Goal: Task Accomplishment & Management: Manage account settings

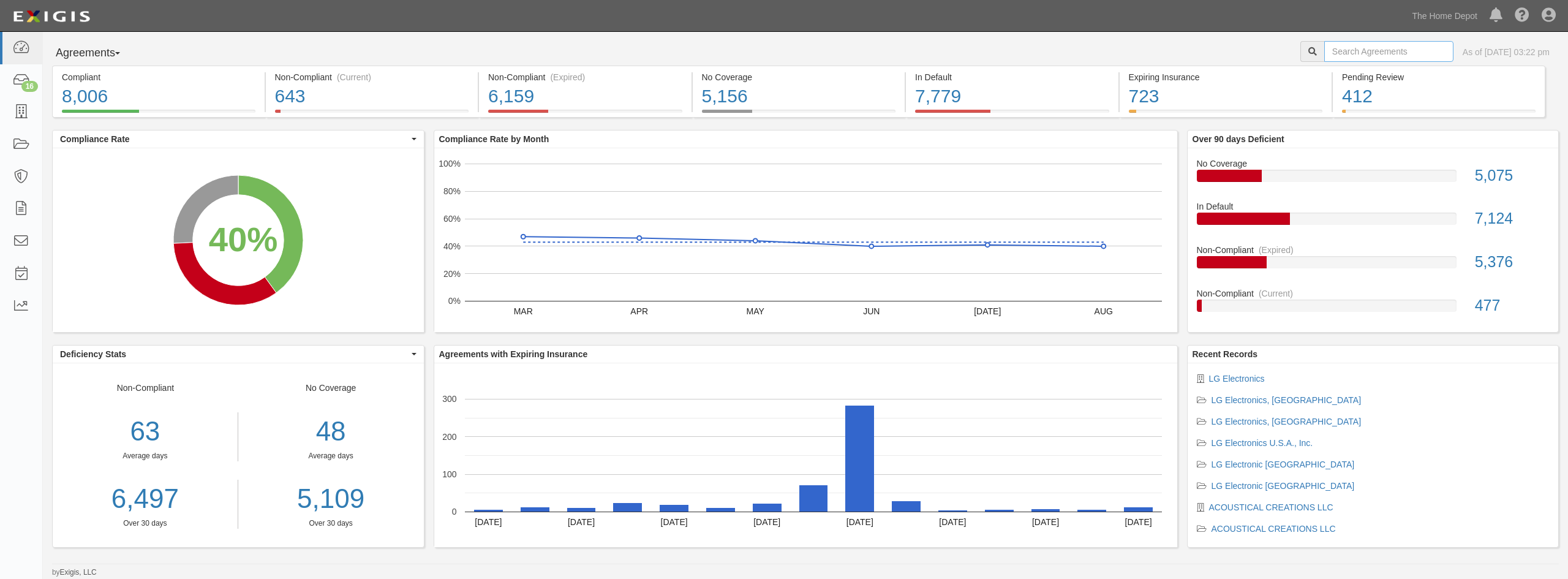
click at [1362, 45] on input "text" at bounding box center [1389, 51] width 129 height 21
type input "a"
type input "Acc metropolitan"
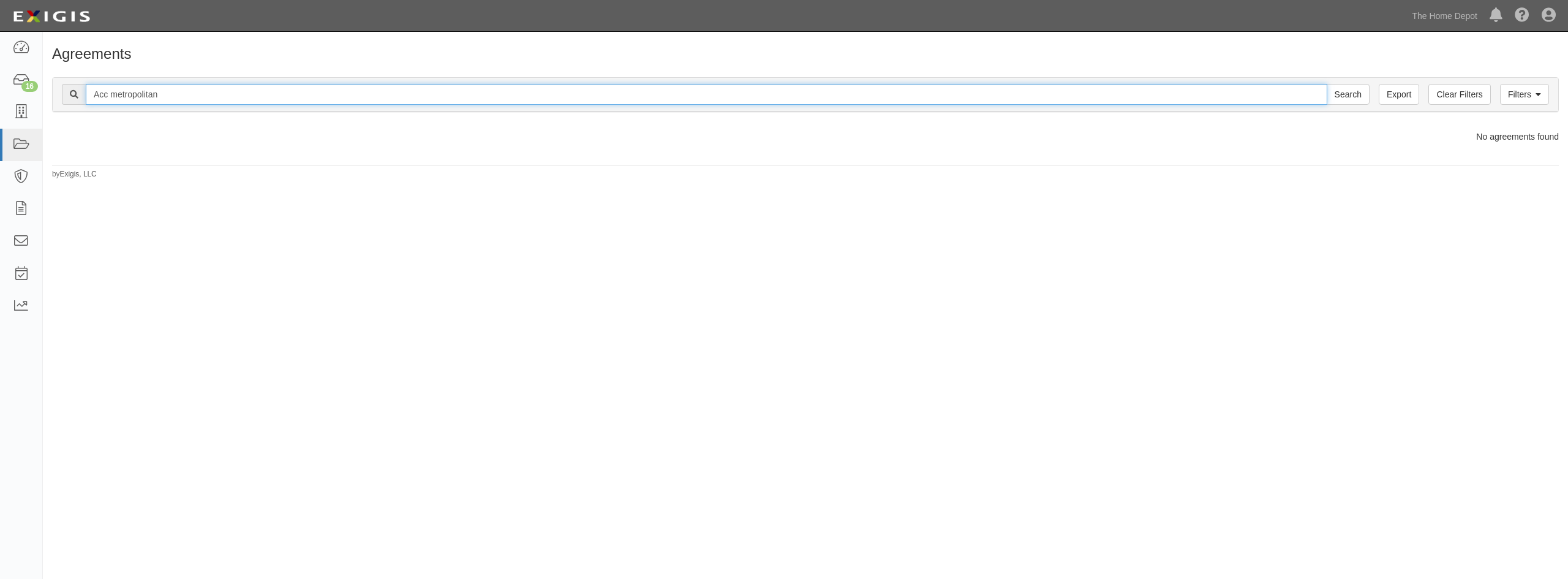
drag, startPoint x: 111, startPoint y: 95, endPoint x: 45, endPoint y: 88, distance: 66.4
click at [46, 91] on div "Filters Clear Filters Export Acc metropolitan Search Filters Compliance Status …" at bounding box center [805, 96] width 1525 height 56
type input "metropolitan"
click at [1327, 84] on input "Search" at bounding box center [1348, 94] width 43 height 21
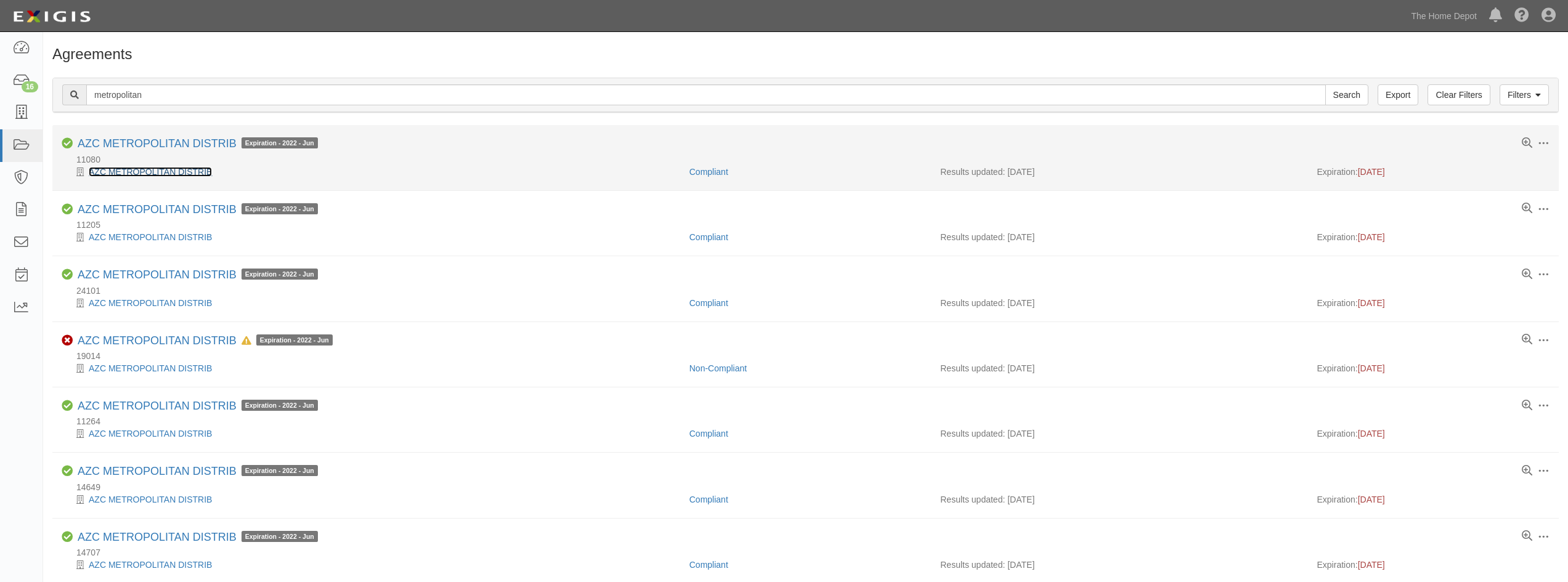
click at [153, 175] on link "AZC METROPOLITAN DISTRIB" at bounding box center [150, 172] width 123 height 10
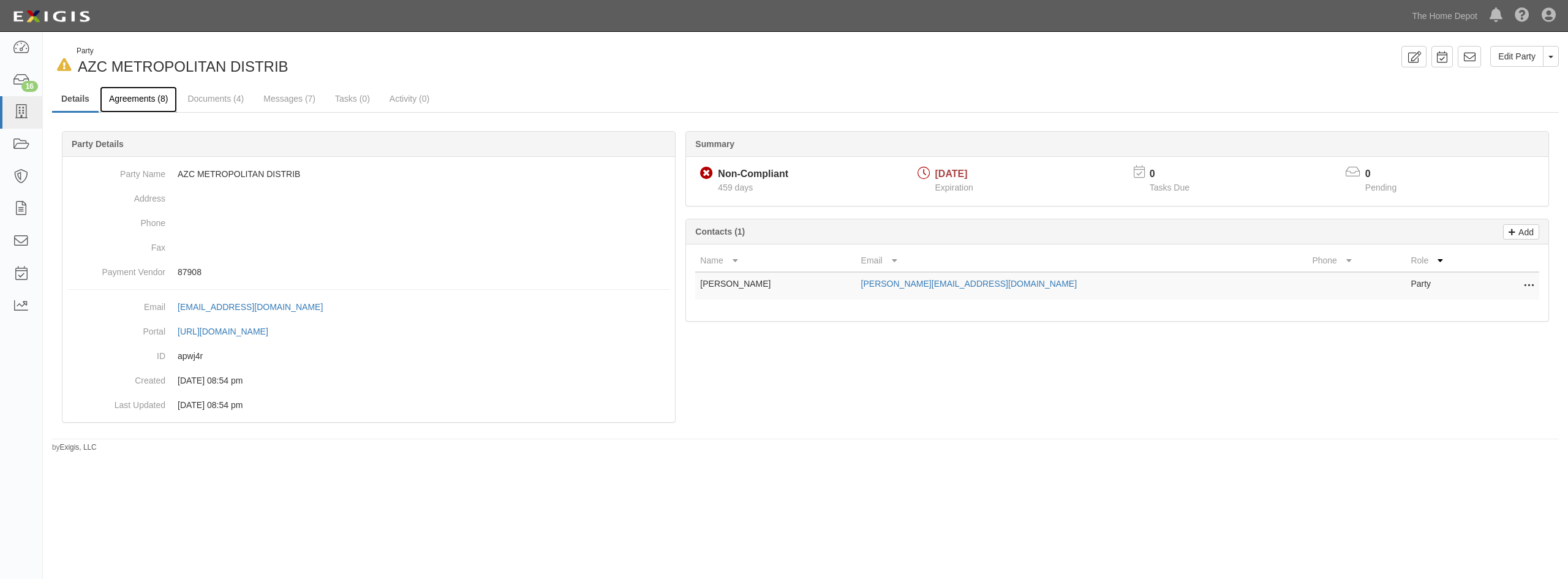
click at [103, 95] on link "Agreements (8)" at bounding box center [138, 99] width 77 height 26
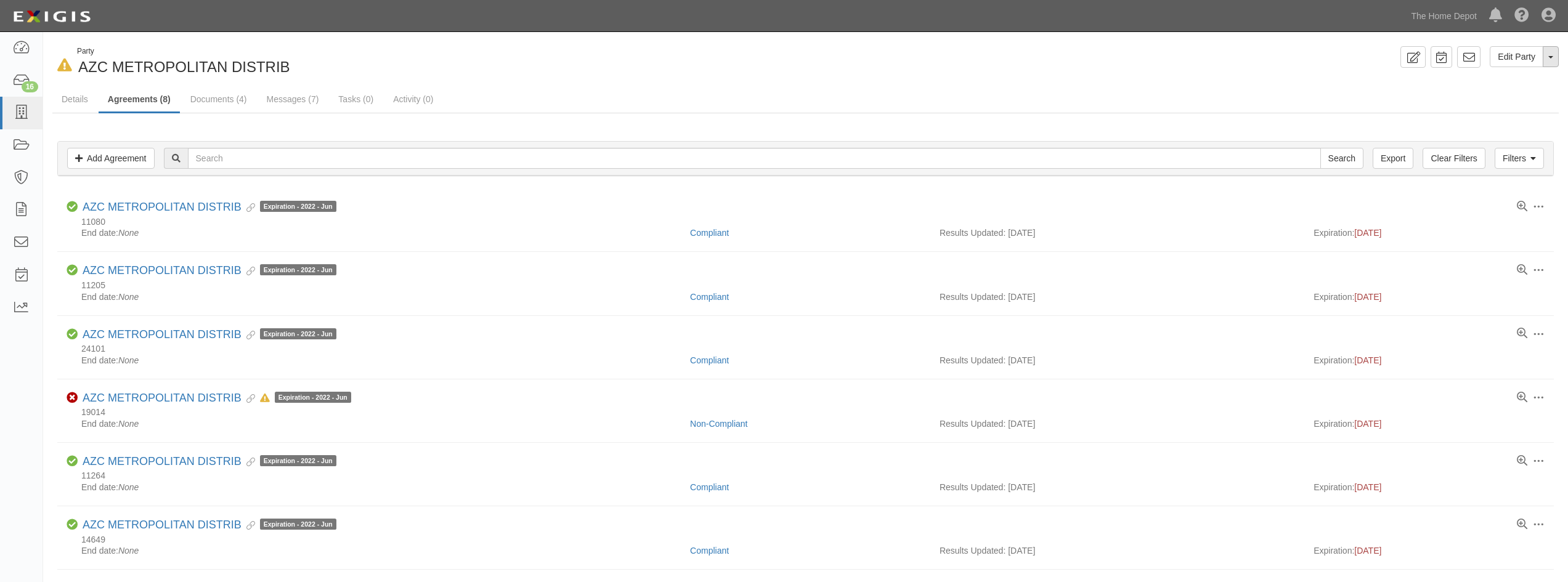
click at [1556, 64] on button "Toggle Party Dropdown" at bounding box center [1551, 57] width 16 height 21
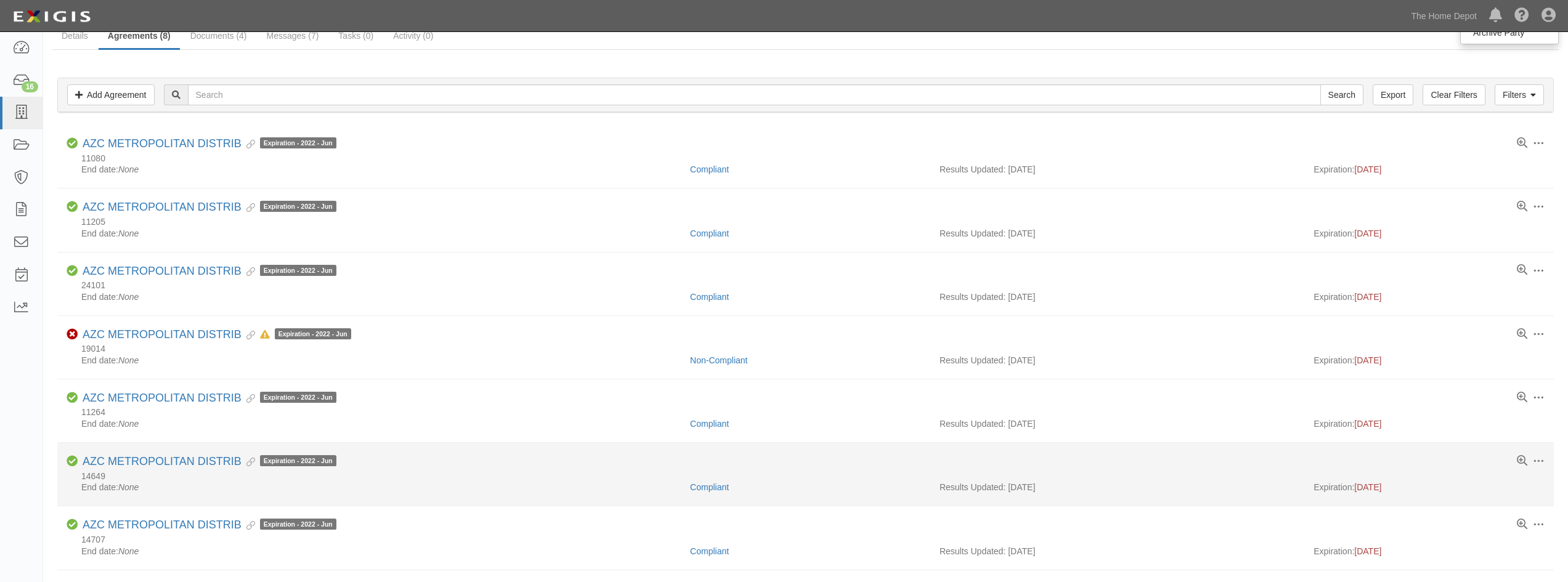
scroll to position [123, 0]
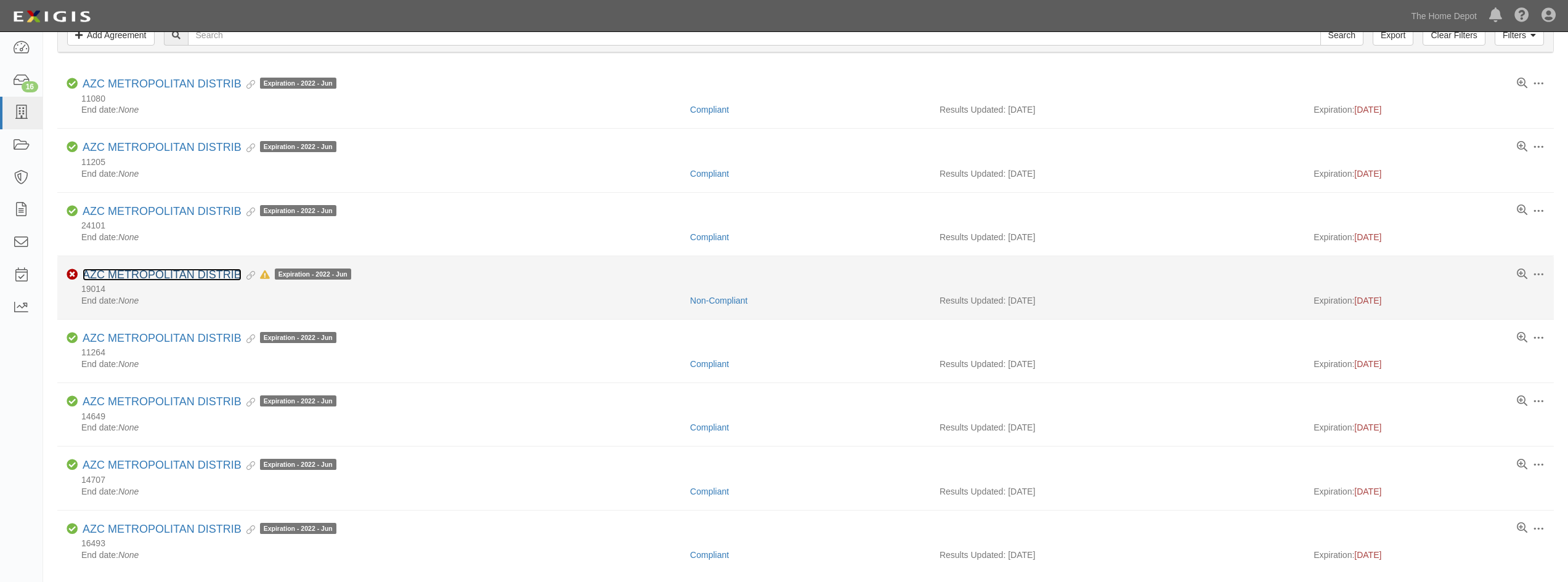
click at [210, 269] on link "AZC METROPOLITAN DISTRIB" at bounding box center [161, 274] width 159 height 12
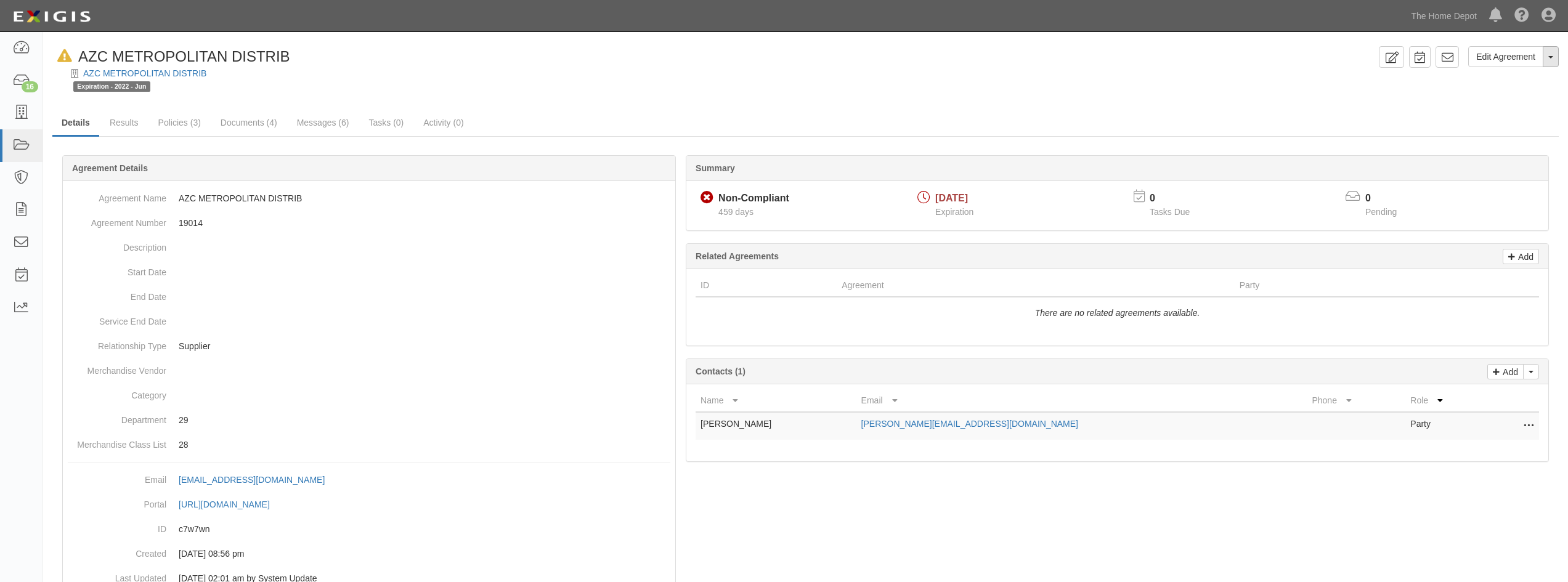
click at [1553, 61] on button "Toggle Agreement Dropdown" at bounding box center [1551, 57] width 16 height 21
click at [1525, 115] on button "Remove from Default" at bounding box center [1508, 113] width 100 height 18
click at [170, 126] on link "Policies (3)" at bounding box center [179, 124] width 61 height 27
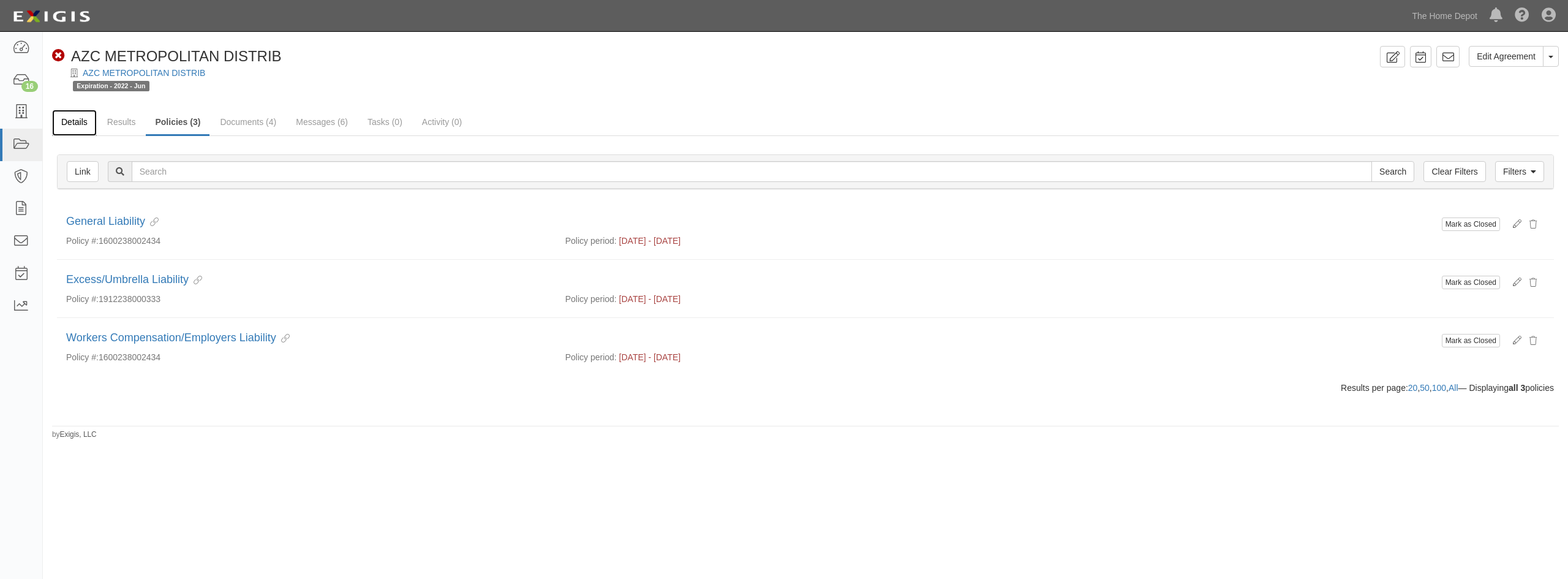
click at [86, 126] on link "Details" at bounding box center [74, 123] width 45 height 26
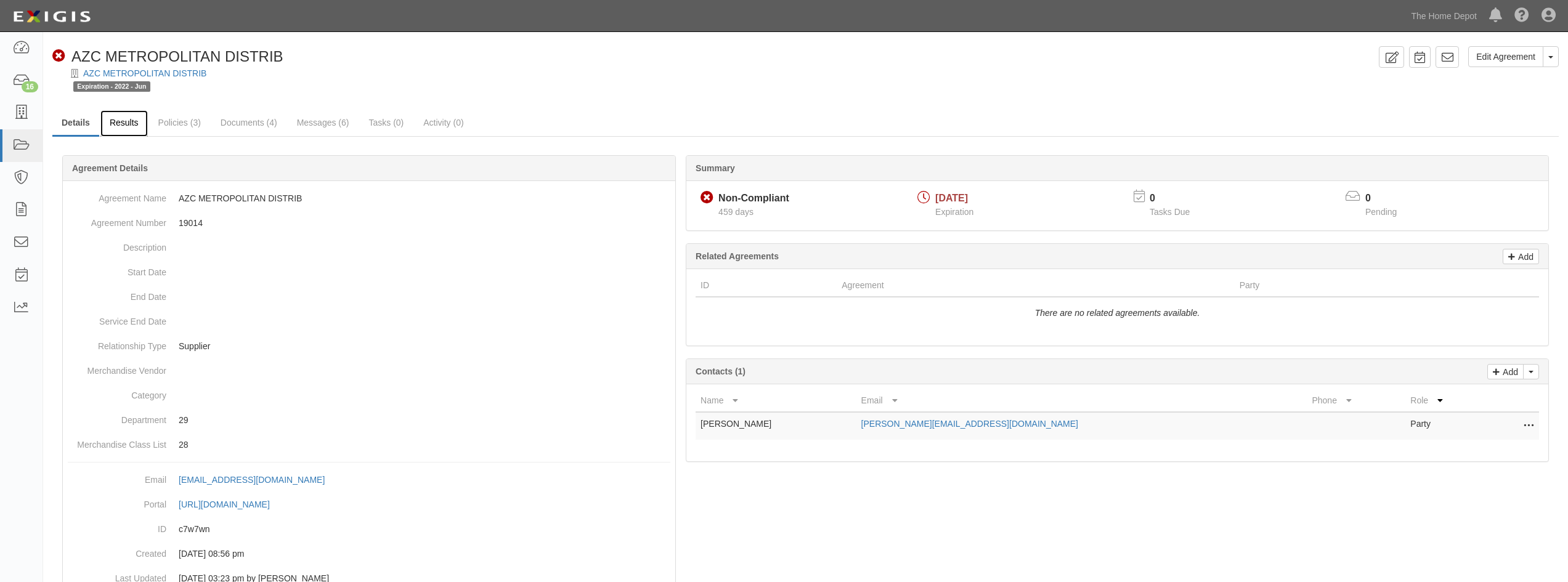
click at [125, 127] on link "Results" at bounding box center [124, 124] width 47 height 27
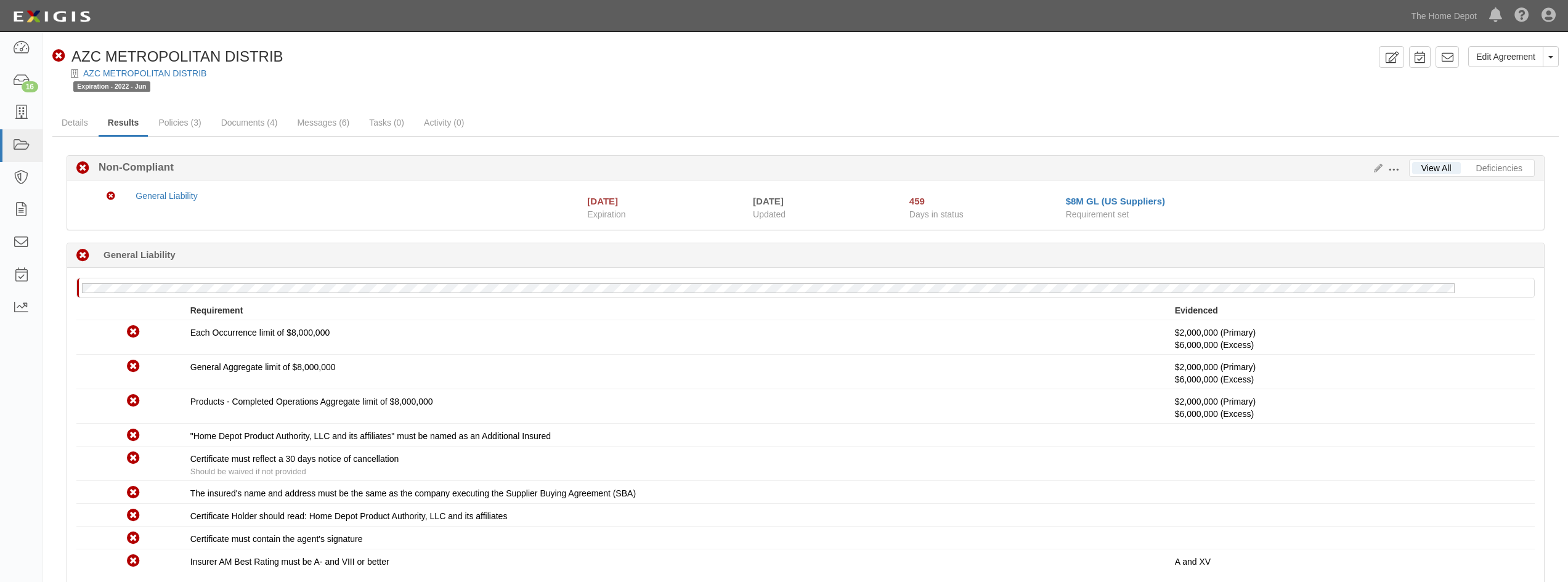
click at [163, 79] on div "AZC METROPOLITAN DISTRIB" at bounding box center [815, 73] width 1506 height 12
click at [164, 72] on link "AZC METROPOLITAN DISTRIB" at bounding box center [145, 73] width 123 height 10
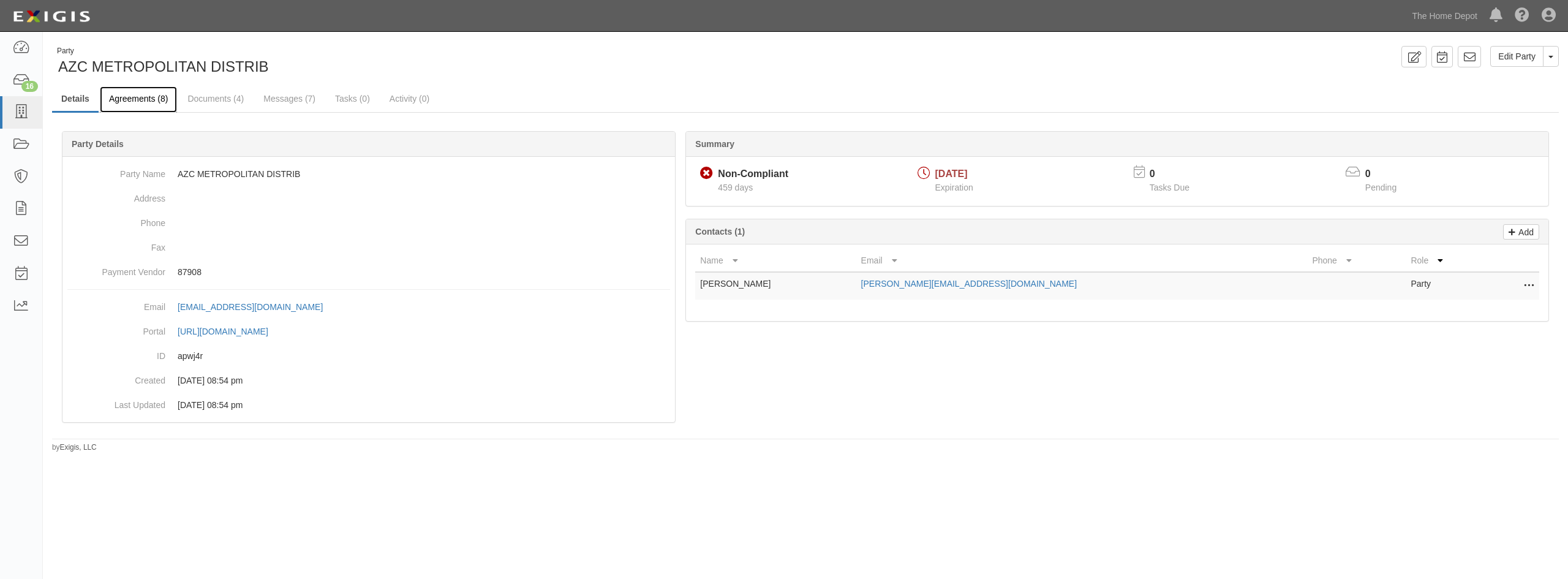
click at [148, 103] on link "Agreements (8)" at bounding box center [138, 99] width 77 height 26
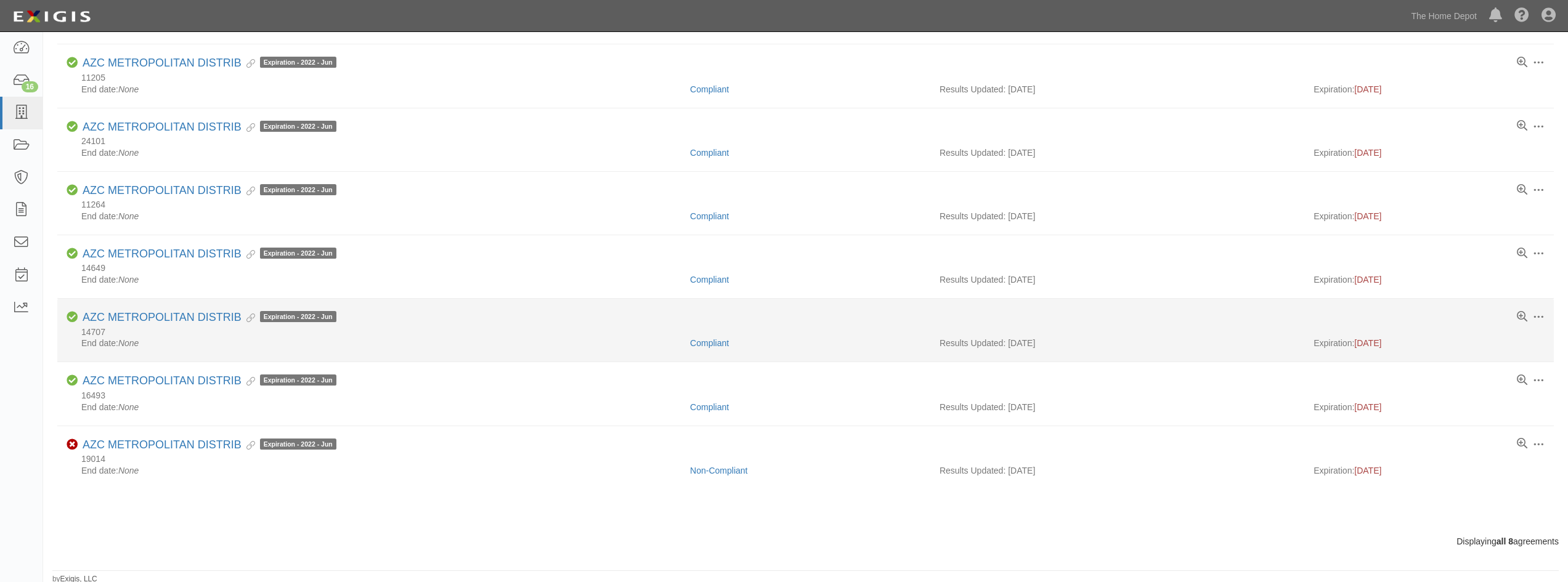
scroll to position [210, 0]
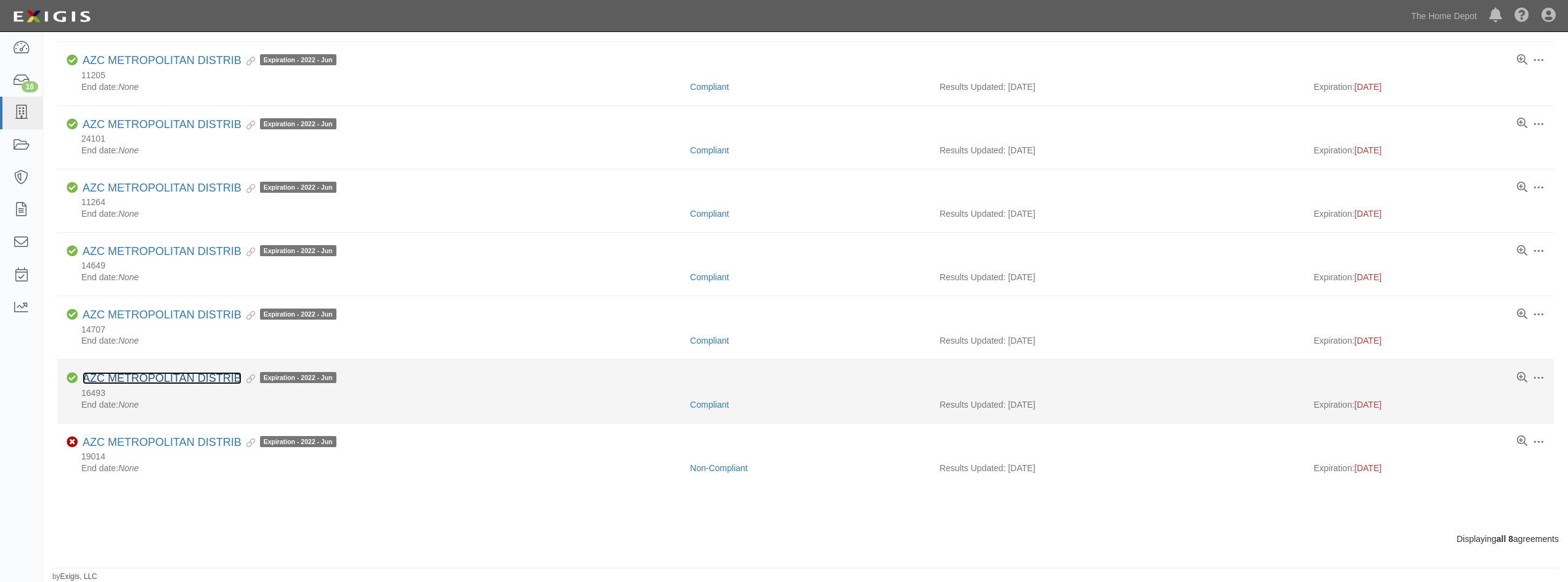
click at [205, 379] on link "AZC METROPOLITAN DISTRIB" at bounding box center [161, 378] width 159 height 12
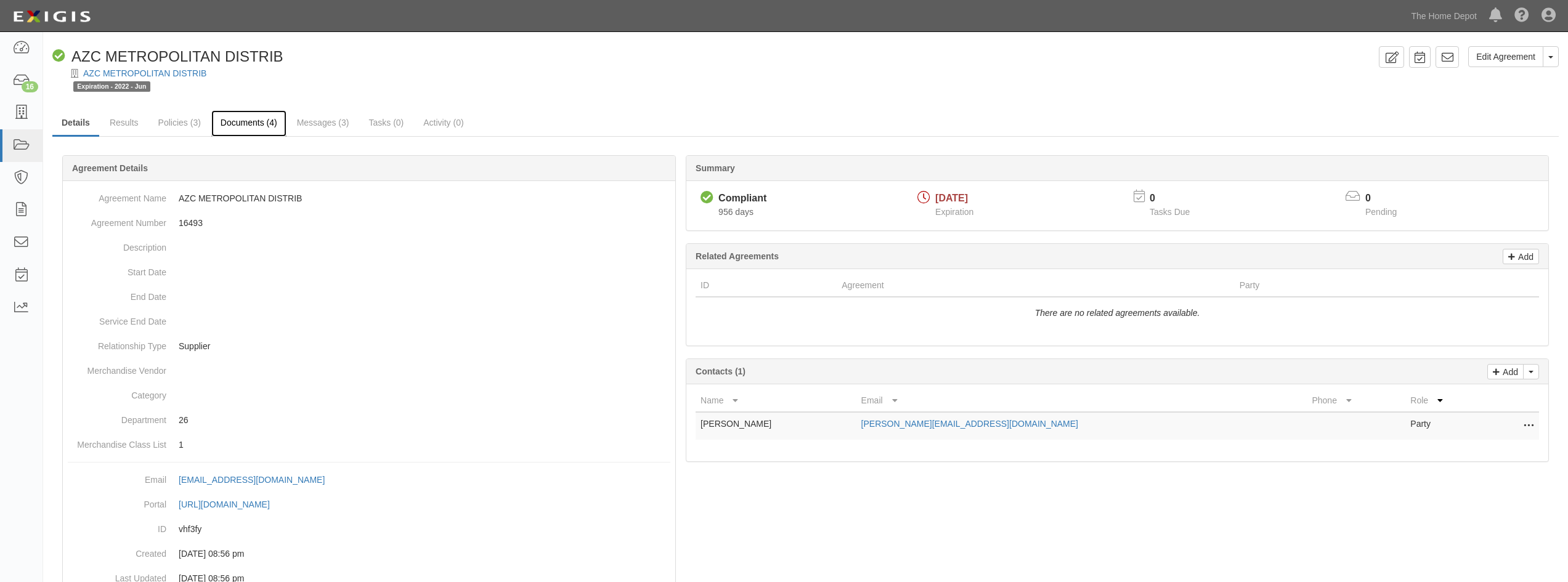
click at [246, 121] on link "Documents (4)" at bounding box center [249, 124] width 75 height 27
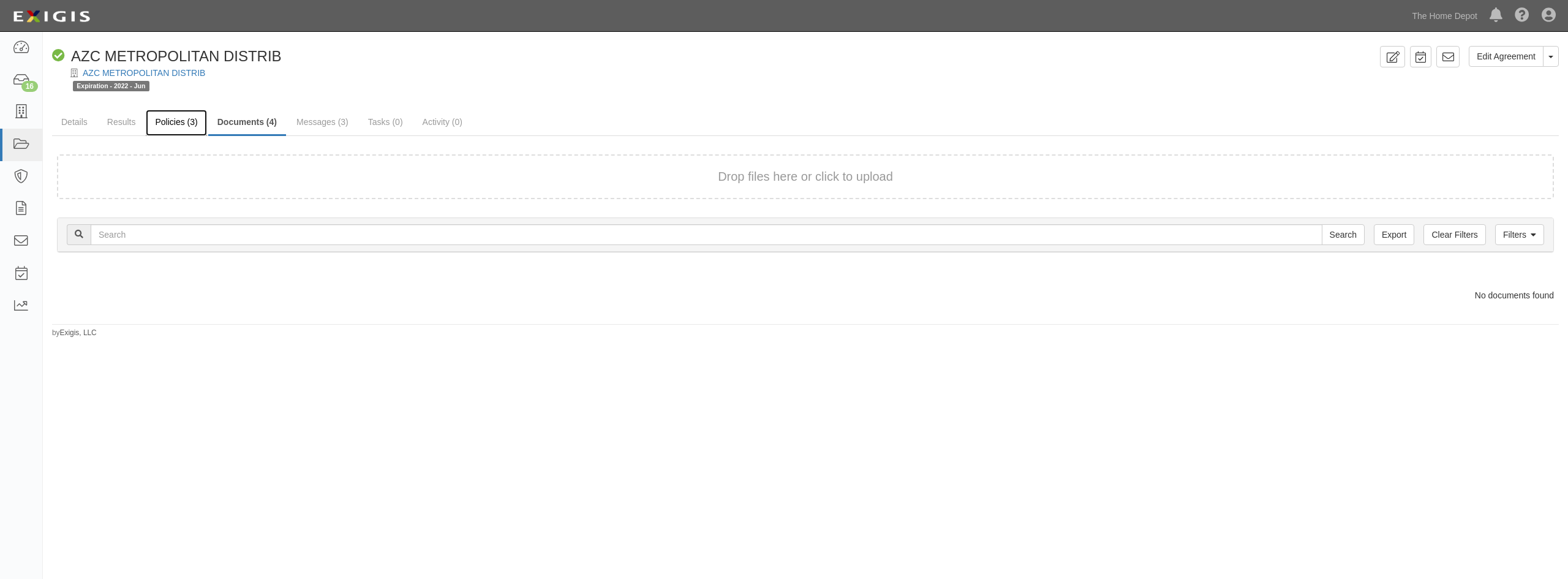
click at [178, 119] on link "Policies (3)" at bounding box center [175, 123] width 60 height 26
click at [128, 122] on link "Results" at bounding box center [122, 123] width 47 height 26
click at [118, 67] on div "AZC METROPOLITAN DISTRIB" at bounding box center [814, 73] width 1507 height 12
click at [117, 72] on link "AZC METROPOLITAN DISTRIB" at bounding box center [144, 73] width 122 height 10
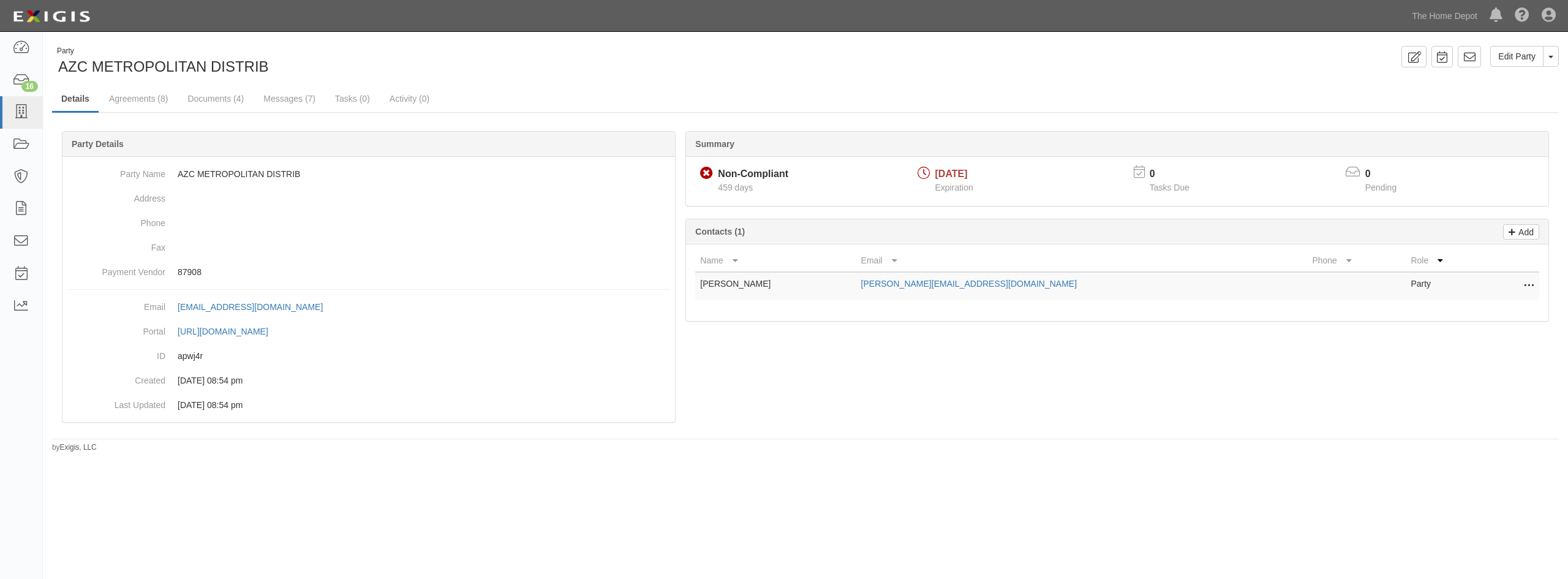
click at [129, 113] on div "Summary Non-Compliant Non-Compliant 459 days 06/20/2024 Expiration 0 Tasks Due …" at bounding box center [805, 131] width 1507 height 36
click at [129, 110] on link "Agreements (8)" at bounding box center [138, 99] width 77 height 26
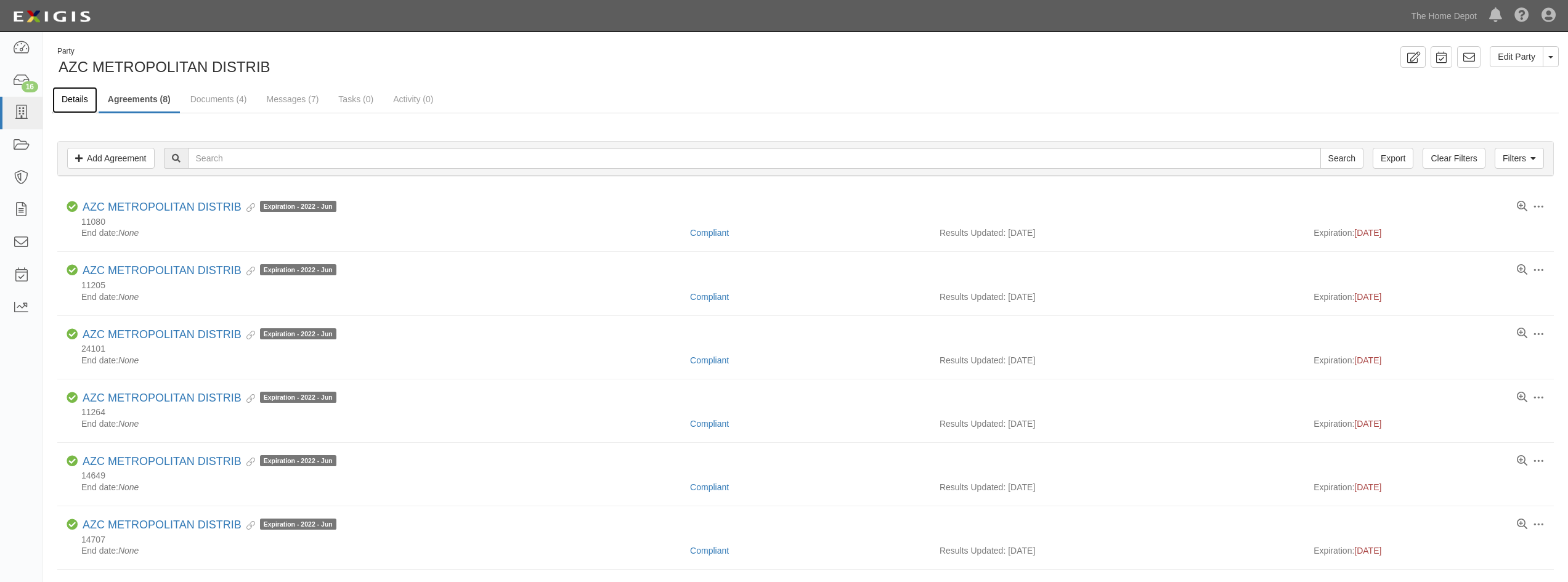
click at [75, 106] on link "Details" at bounding box center [75, 100] width 45 height 27
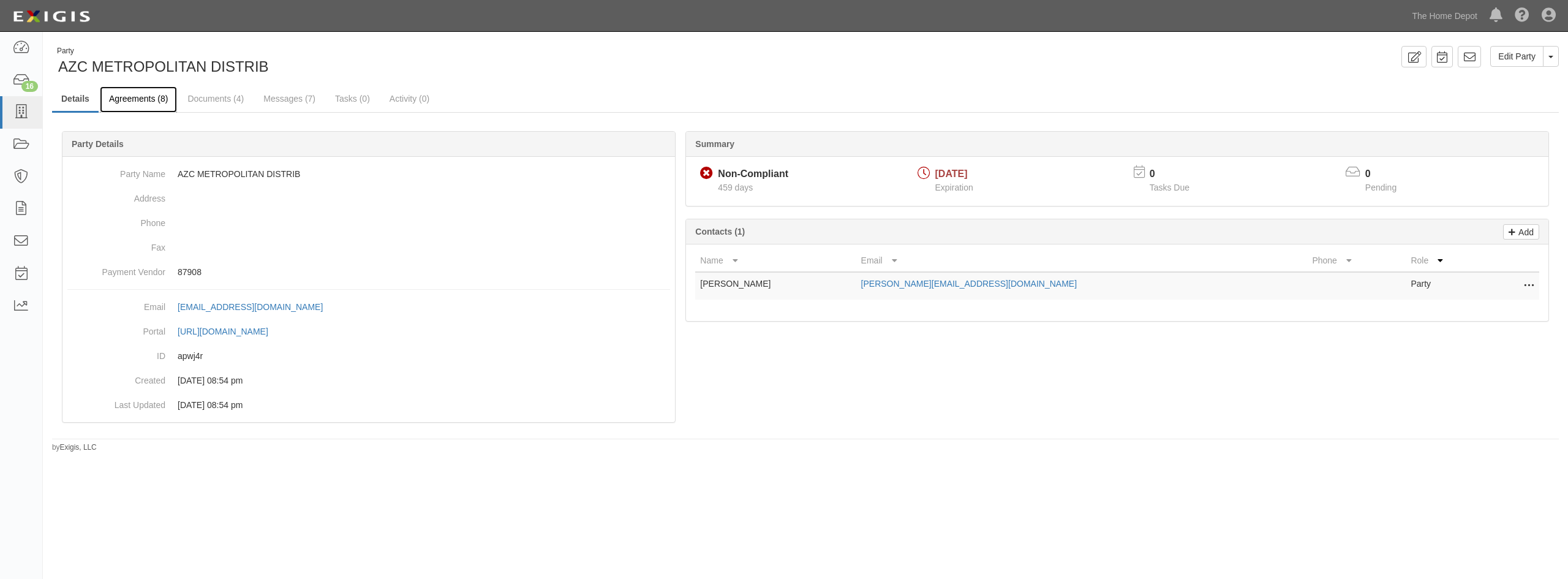
click at [135, 101] on link "Agreements (8)" at bounding box center [138, 99] width 77 height 26
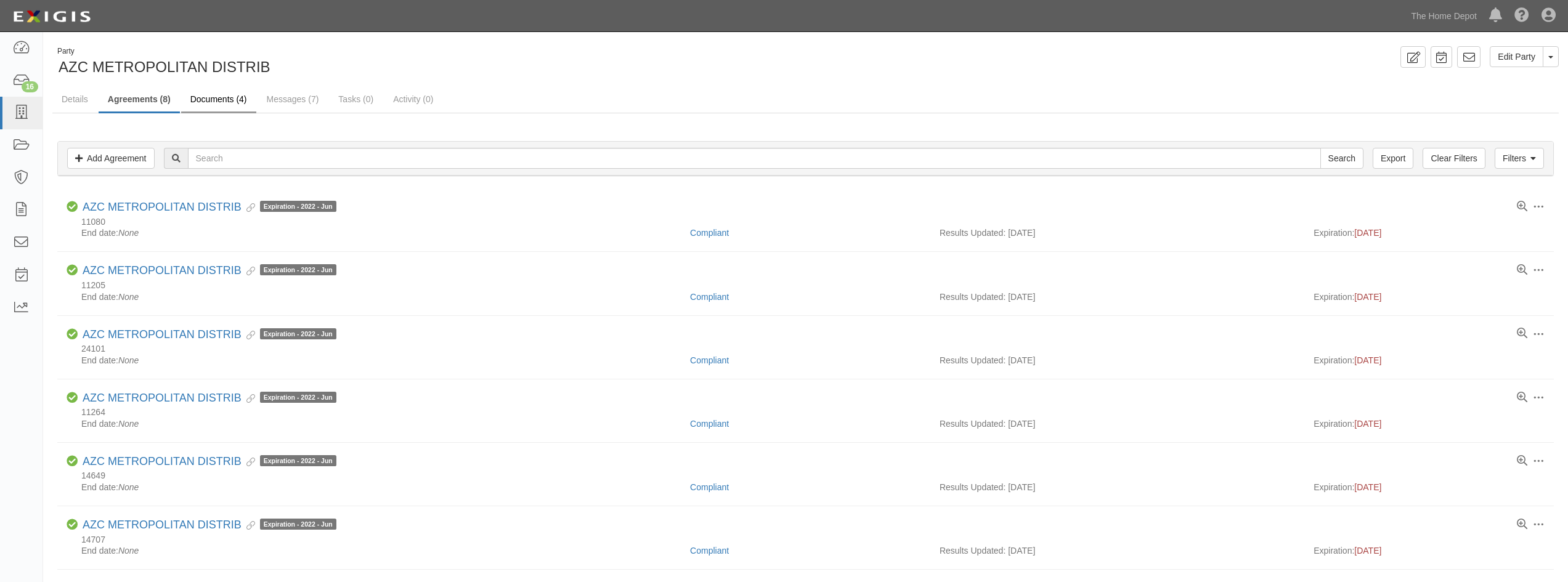
click at [200, 111] on ul "Details Agreements (8) Documents (4) Messages (7) Tasks (0) Activity (0)" at bounding box center [806, 100] width 1506 height 27
click at [205, 105] on link "Documents (4)" at bounding box center [219, 100] width 75 height 27
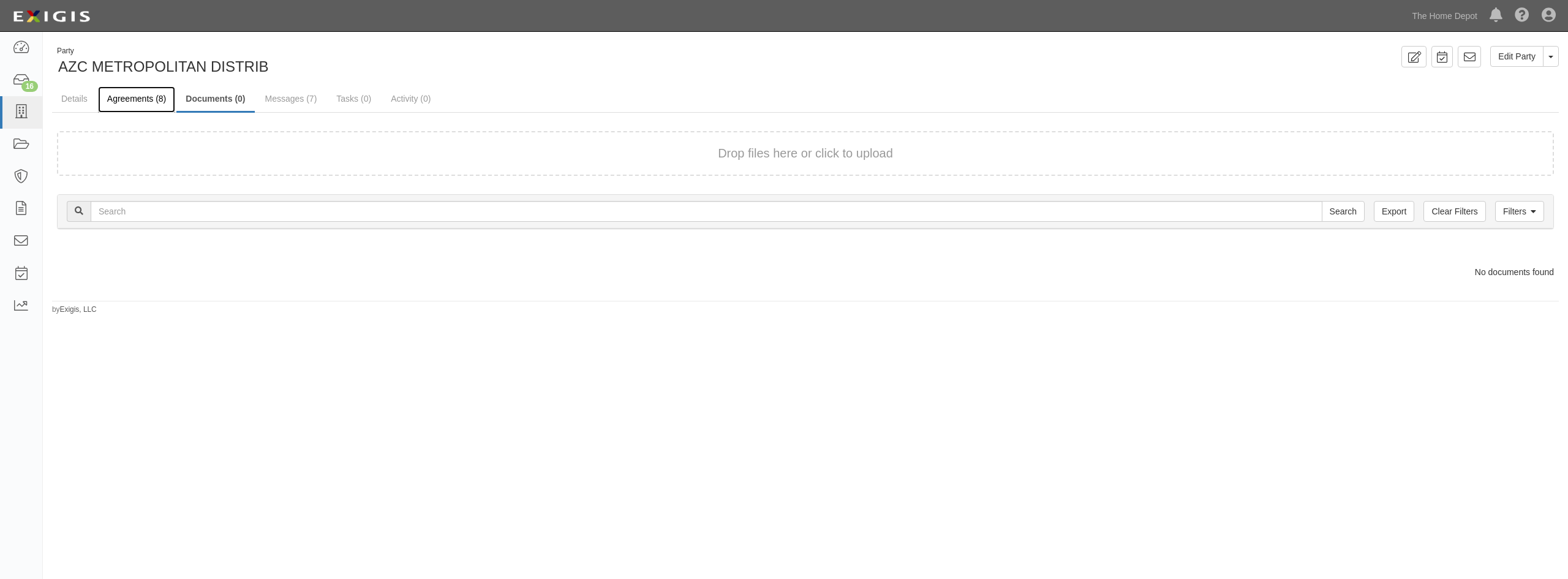
click at [145, 103] on link "Agreements (8)" at bounding box center [136, 99] width 77 height 26
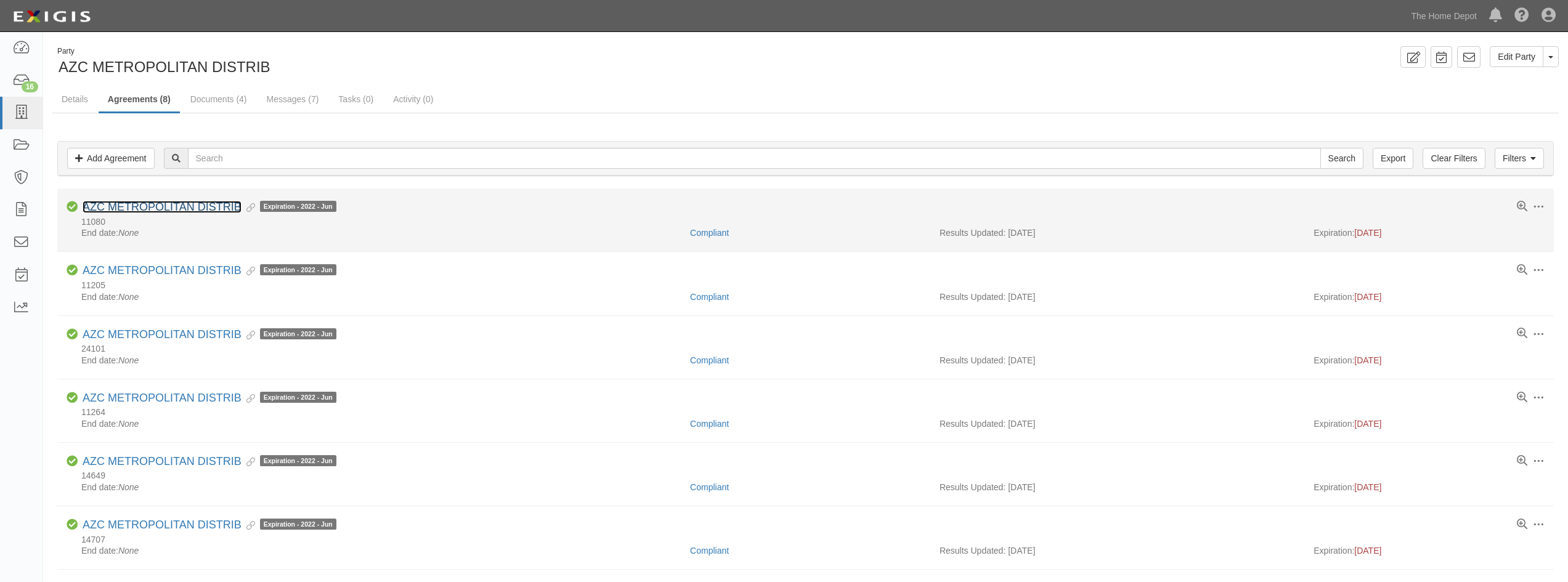
click at [189, 205] on link "AZC METROPOLITAN DISTRIB" at bounding box center [161, 207] width 159 height 12
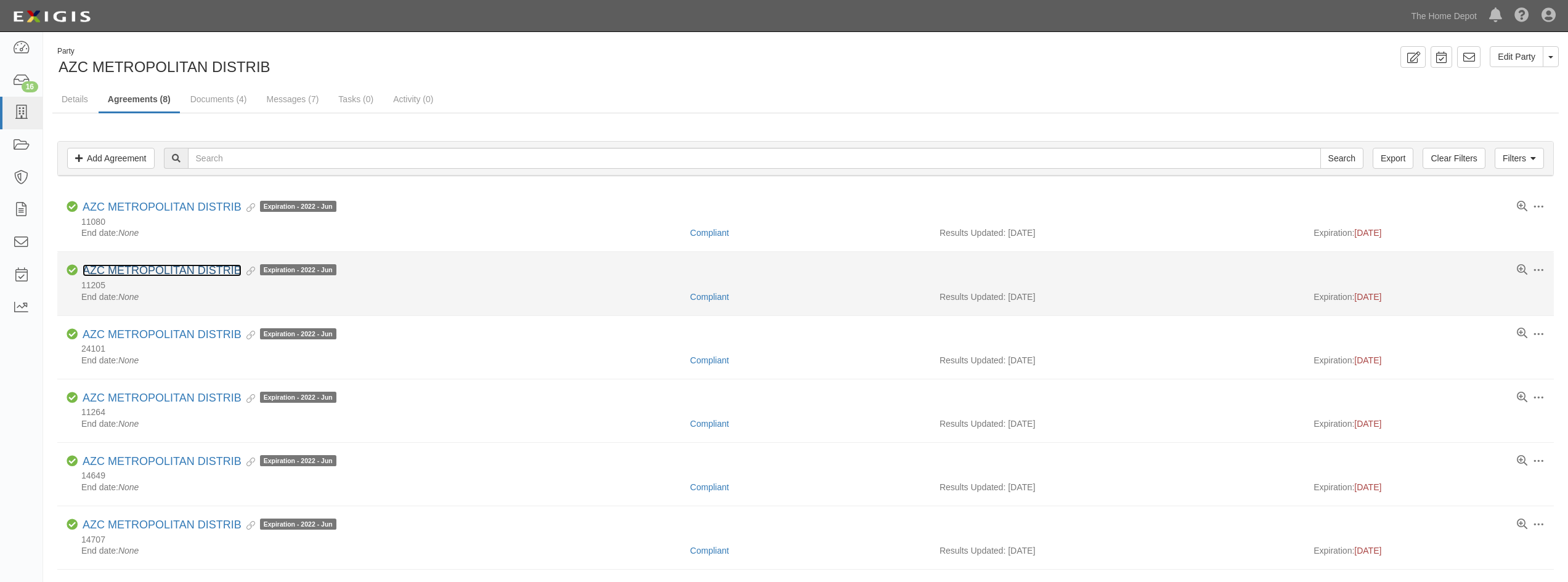
click at [205, 272] on link "AZC METROPOLITAN DISTRIB" at bounding box center [161, 270] width 159 height 12
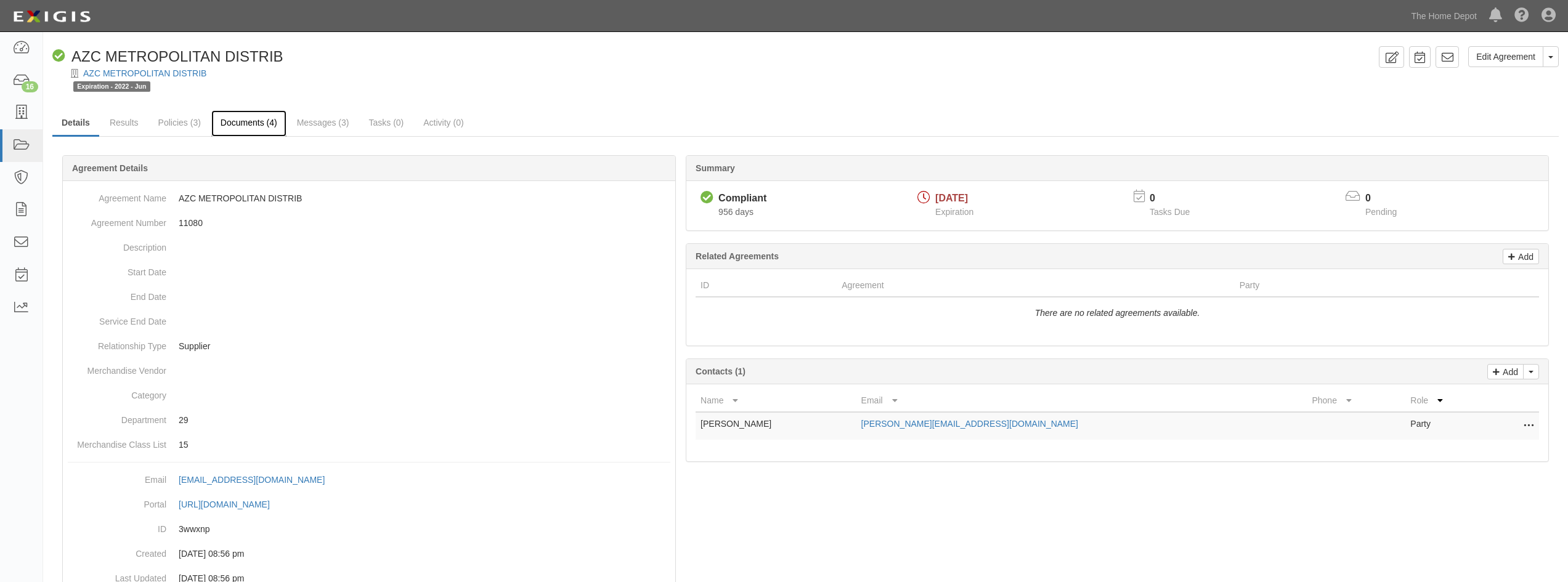
click at [242, 122] on link "Documents (4)" at bounding box center [249, 124] width 75 height 27
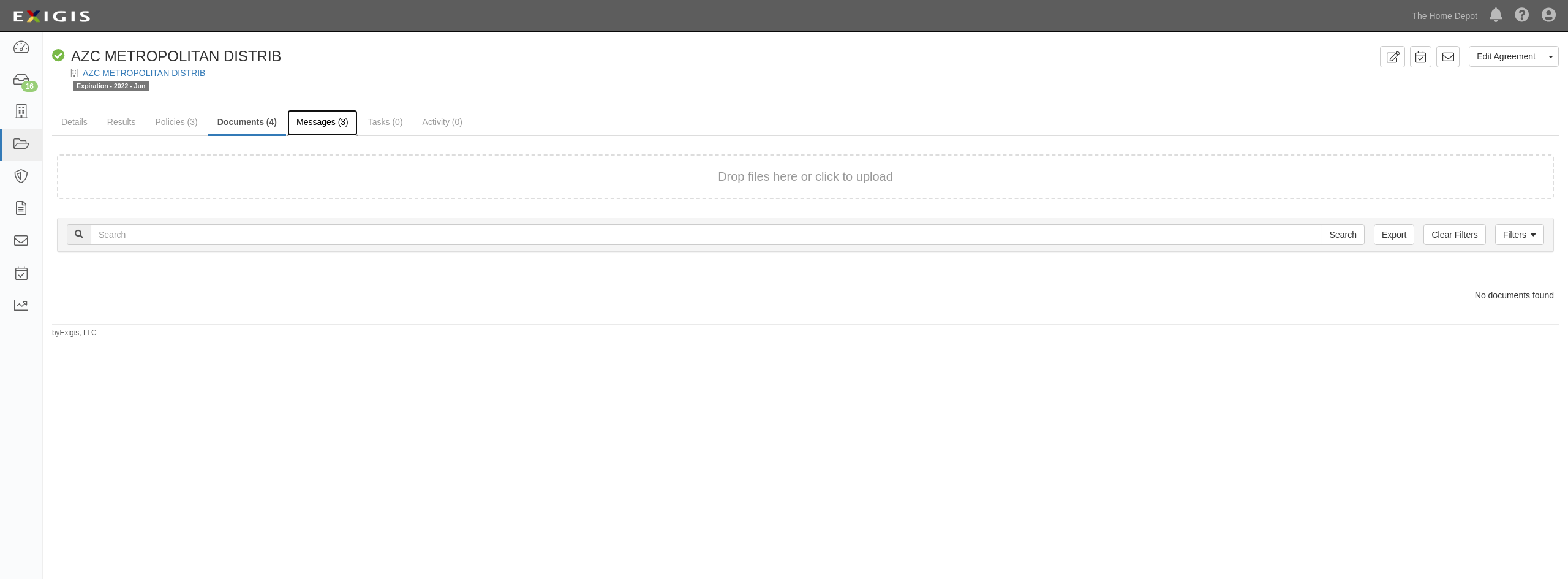
click at [322, 129] on link "Messages (3)" at bounding box center [322, 123] width 70 height 26
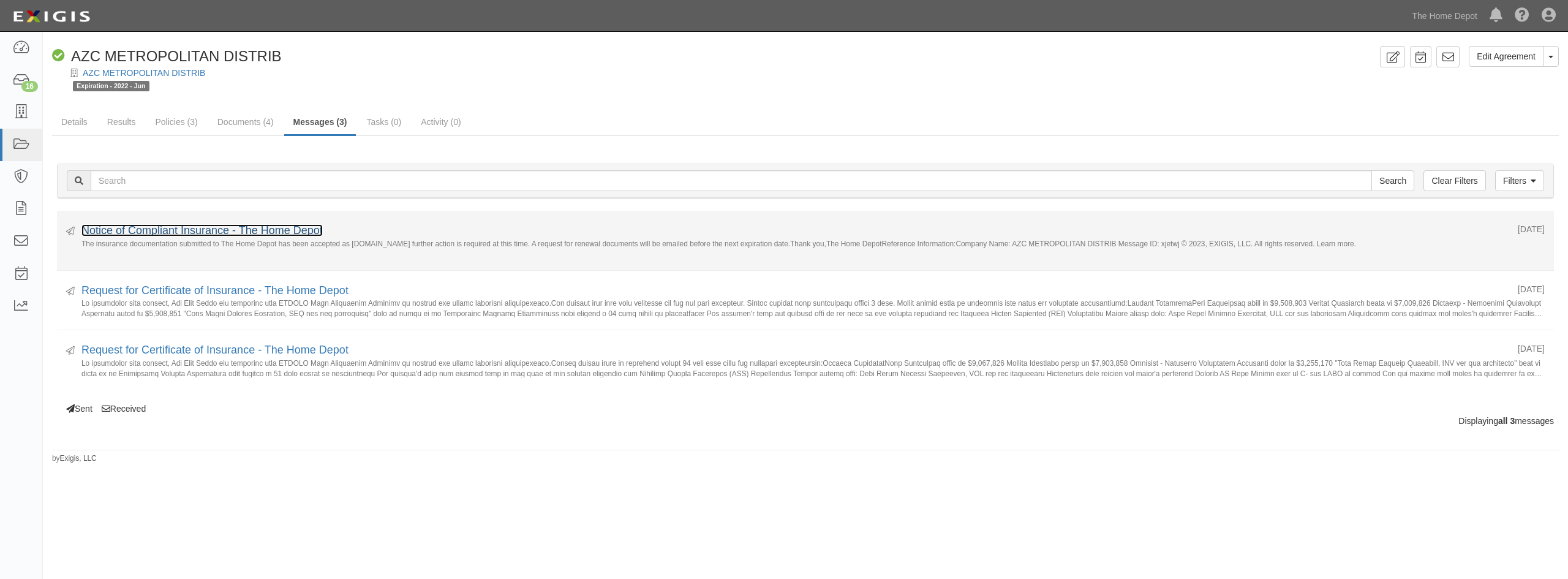
click at [176, 228] on link "Notice of Compliant Insurance - The Home Depot" at bounding box center [203, 230] width 241 height 12
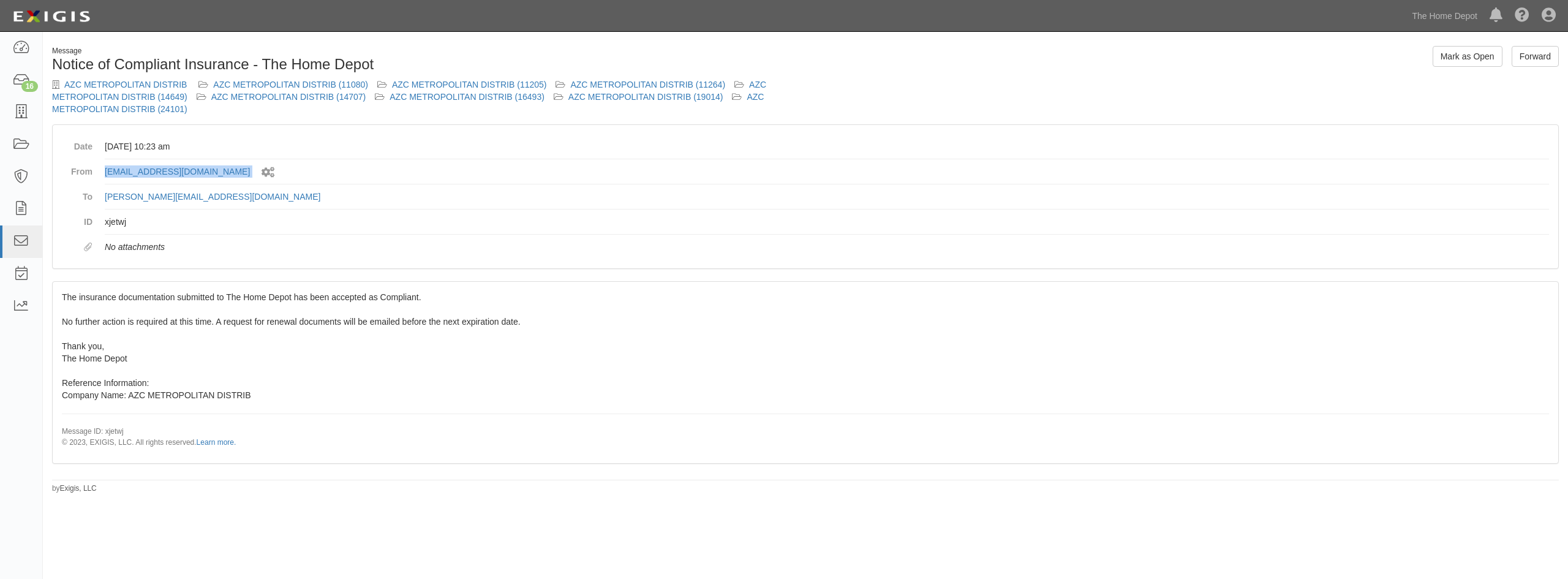
drag, startPoint x: 279, startPoint y: 170, endPoint x: 101, endPoint y: 183, distance: 178.5
click at [101, 183] on dl "Date [DATE] 10:23 am From [EMAIL_ADDRESS][DOMAIN_NAME] Sent by system workflow …" at bounding box center [805, 196] width 1487 height 125
copy dd "[EMAIL_ADDRESS][DOMAIN_NAME]"
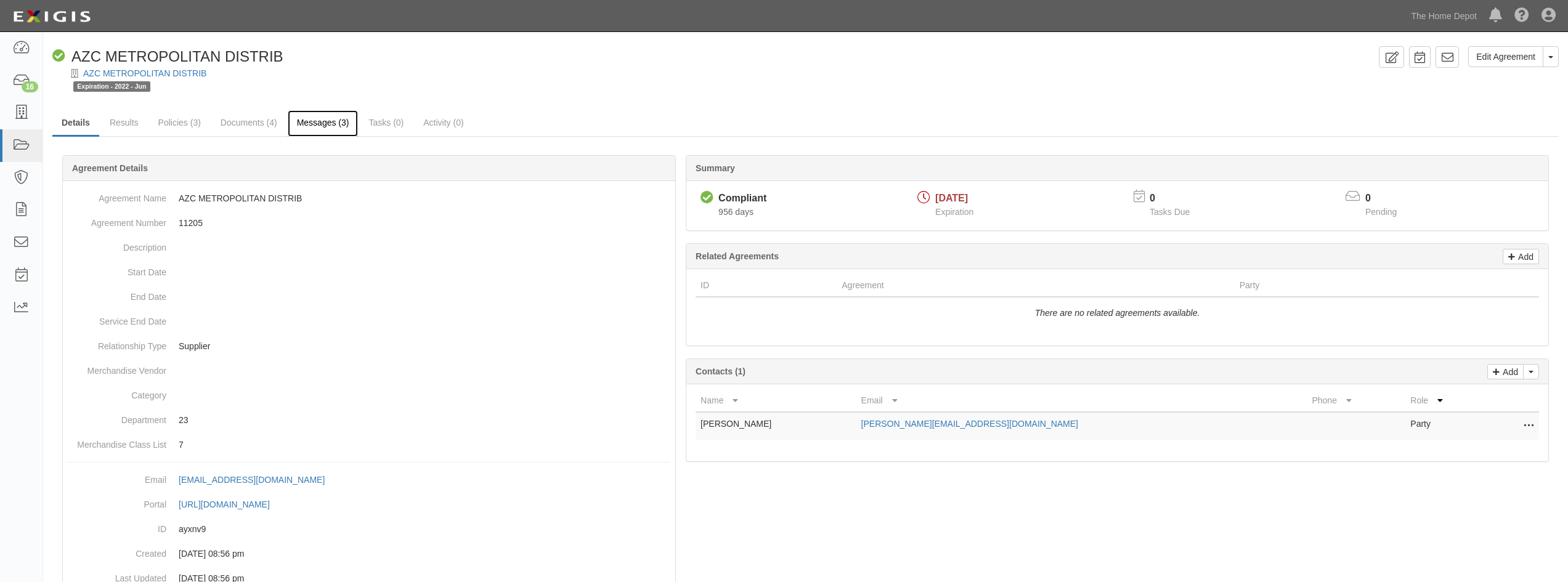
click at [325, 116] on link "Messages (3)" at bounding box center [323, 124] width 71 height 27
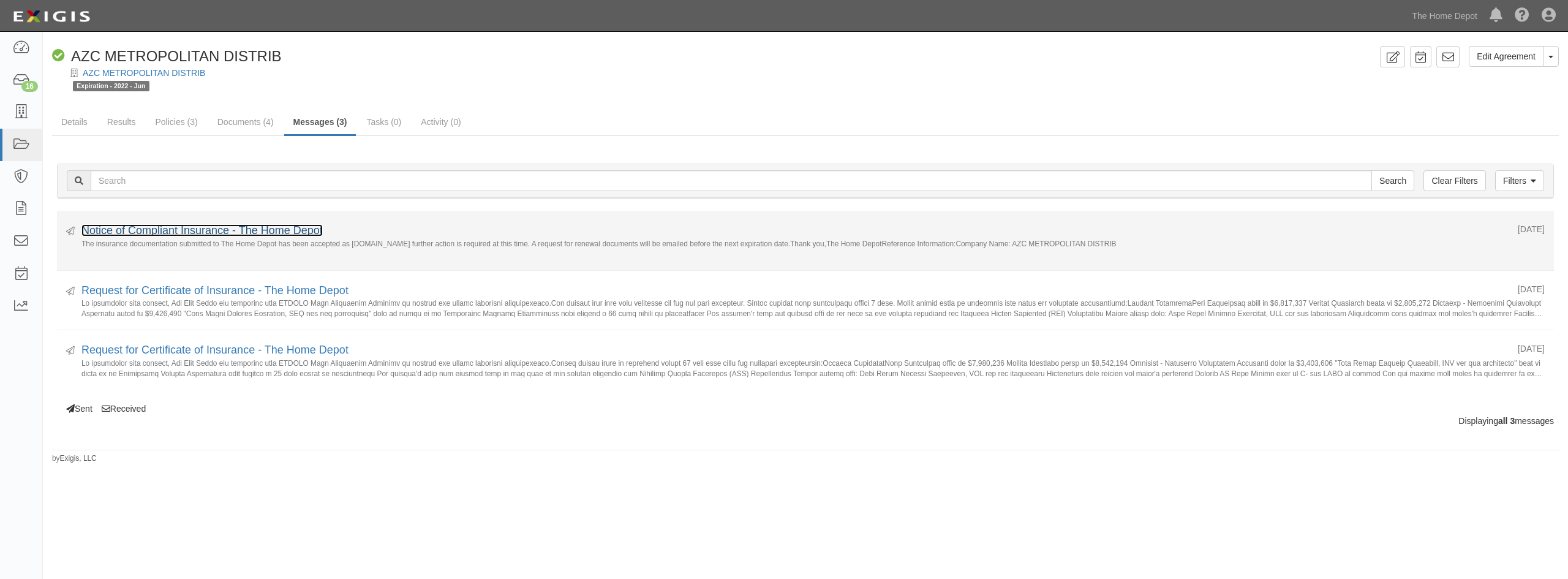
click at [268, 228] on link "Notice of Compliant Insurance - The Home Depot" at bounding box center [203, 230] width 241 height 12
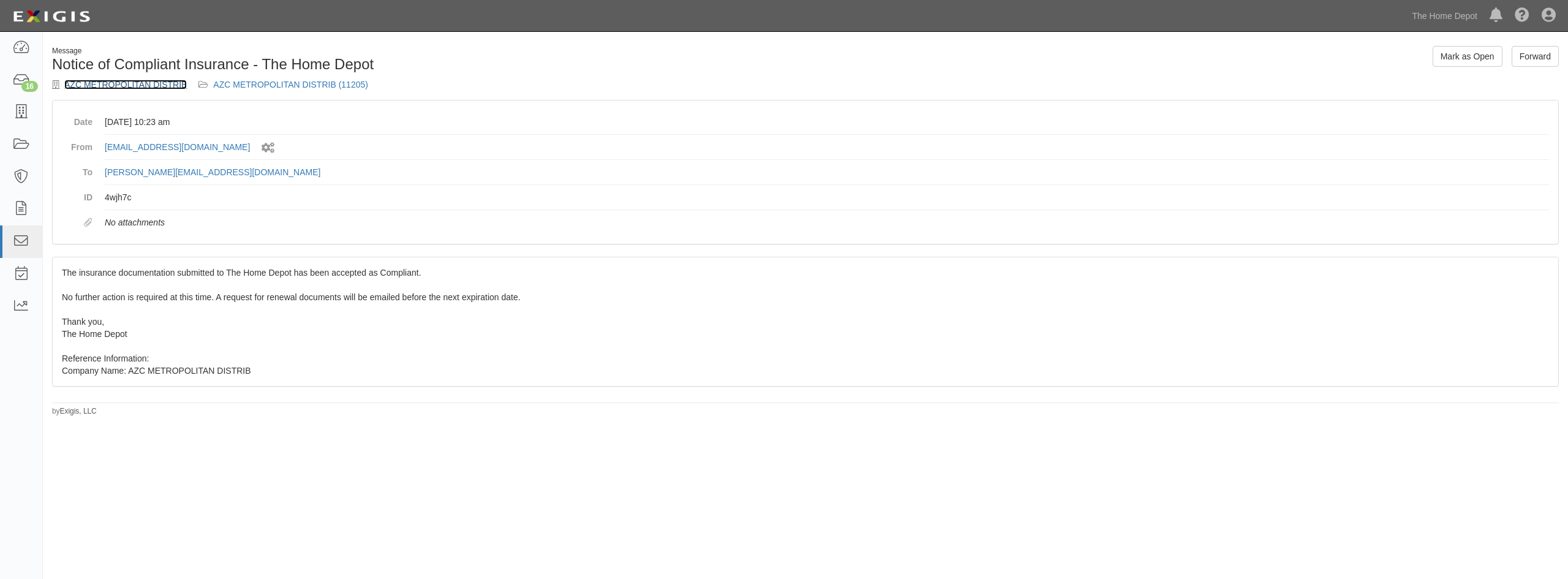
click at [155, 88] on link "AZC METROPOLITAN DISTRIB" at bounding box center [126, 84] width 122 height 10
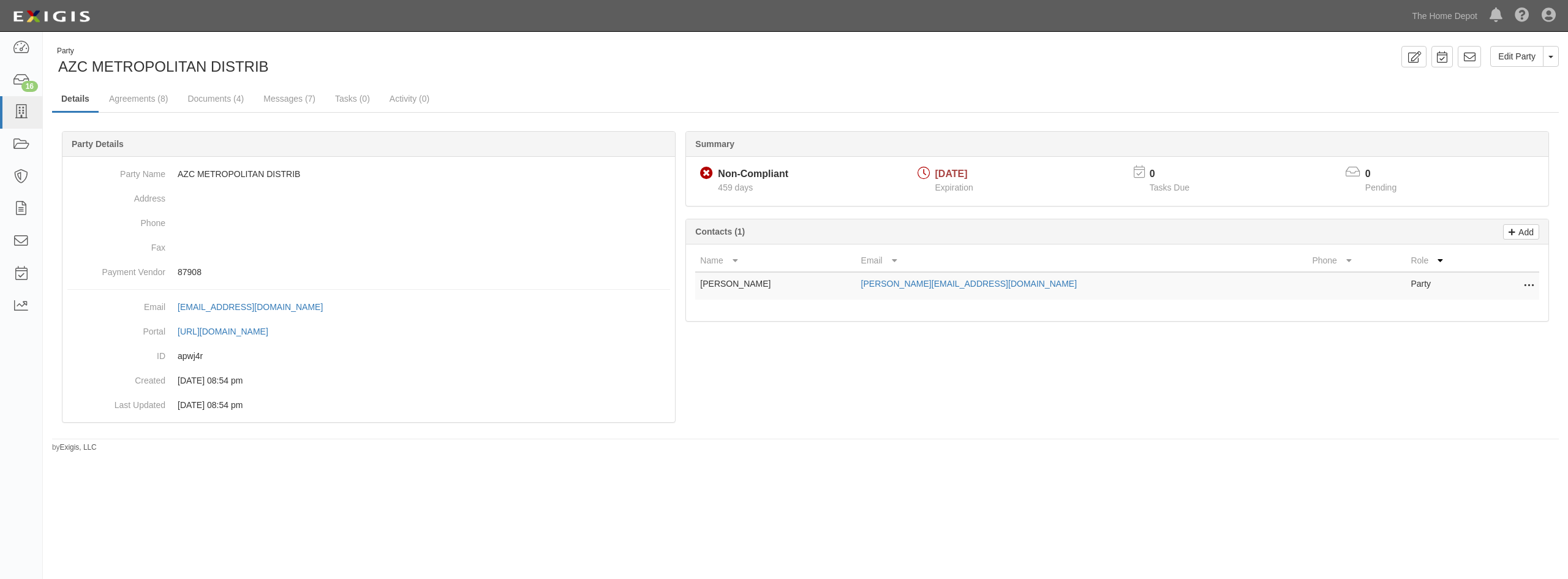
click at [1531, 288] on icon at bounding box center [1529, 285] width 10 height 16
click at [1474, 285] on link "Edit" at bounding box center [1485, 282] width 97 height 22
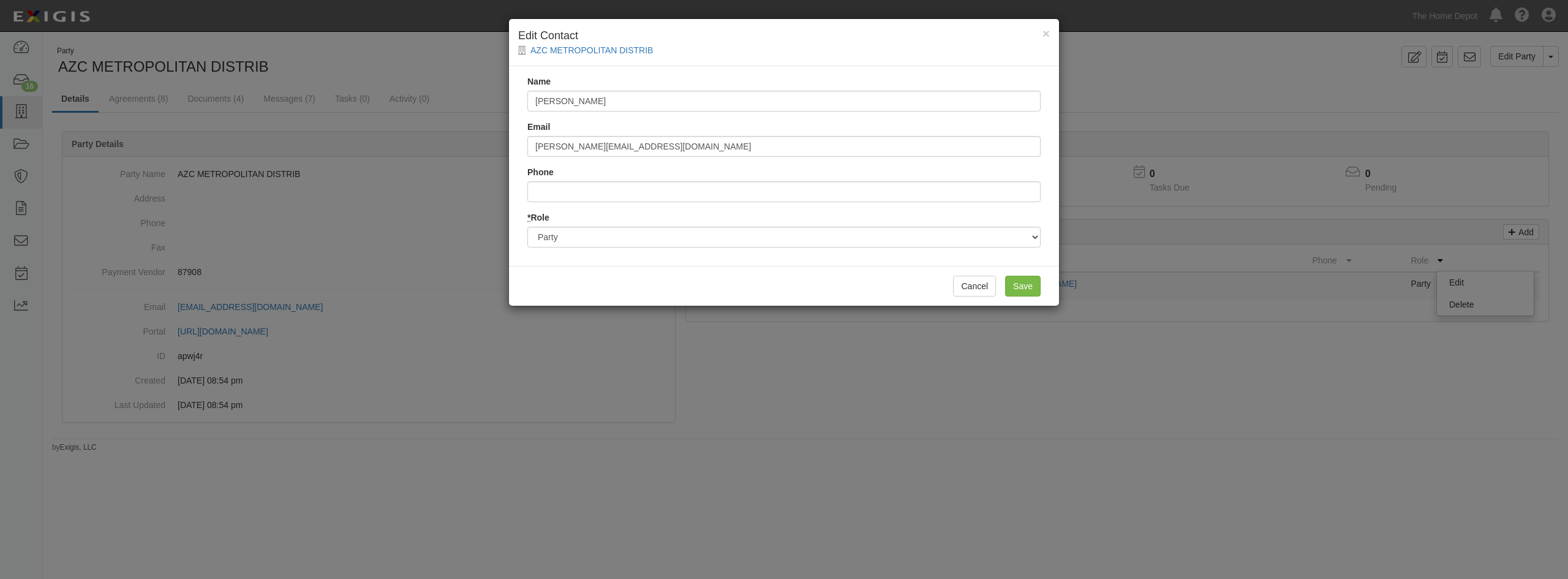
click at [976, 297] on div "Cancel Save" at bounding box center [784, 286] width 550 height 40
click at [975, 289] on button "Cancel" at bounding box center [975, 285] width 43 height 21
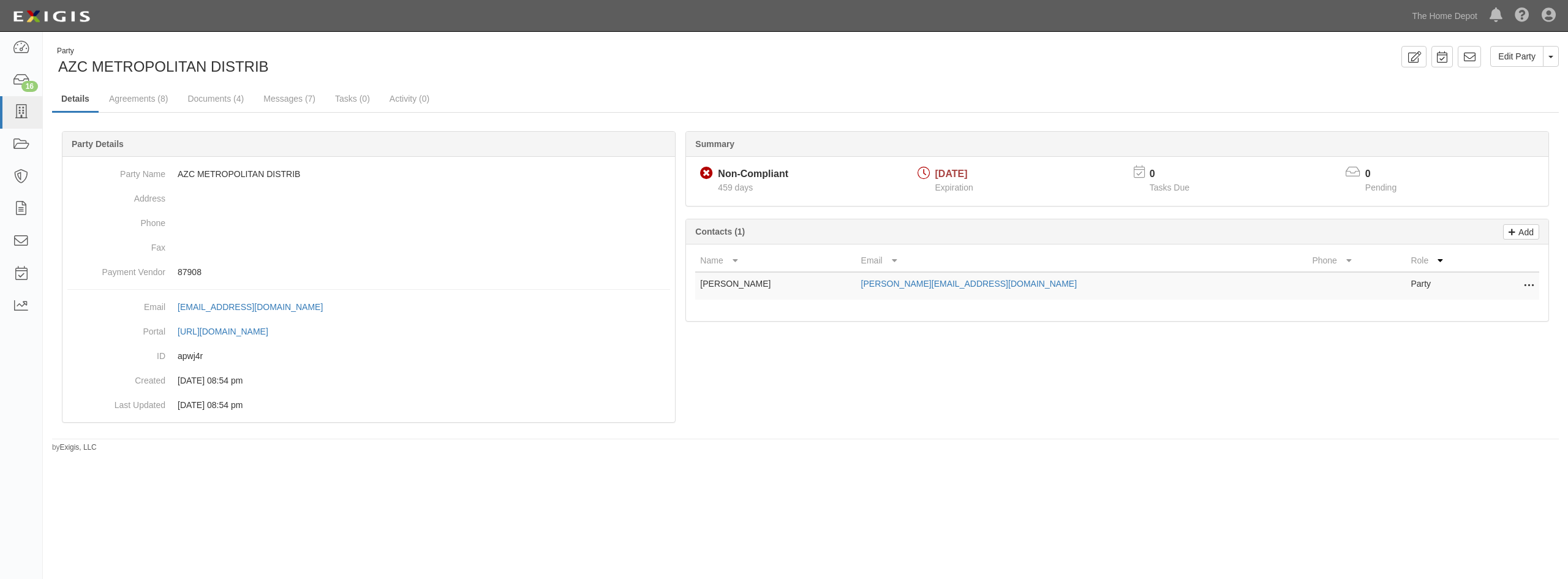
click at [1532, 289] on icon at bounding box center [1529, 285] width 10 height 16
click at [1262, 371] on div at bounding box center [805, 292] width 1507 height 285
click at [1513, 232] on icon at bounding box center [1512, 230] width 7 height 11
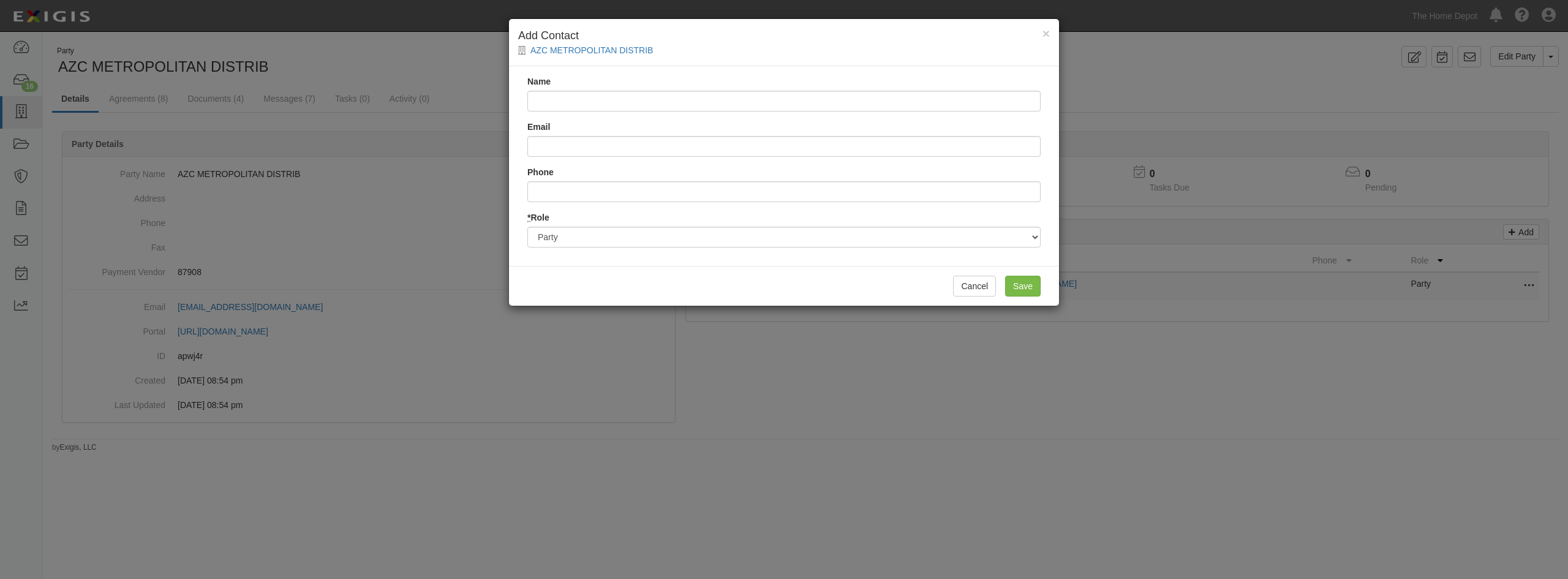
click at [571, 135] on div "Email" at bounding box center [784, 139] width 513 height 36
click at [569, 146] on input "Email" at bounding box center [784, 146] width 513 height 21
paste input "segurosjjosemoreo@gmail.com"
type input "segurosjjosemoreo@gmail.com"
click at [979, 290] on button "Cancel" at bounding box center [975, 285] width 43 height 21
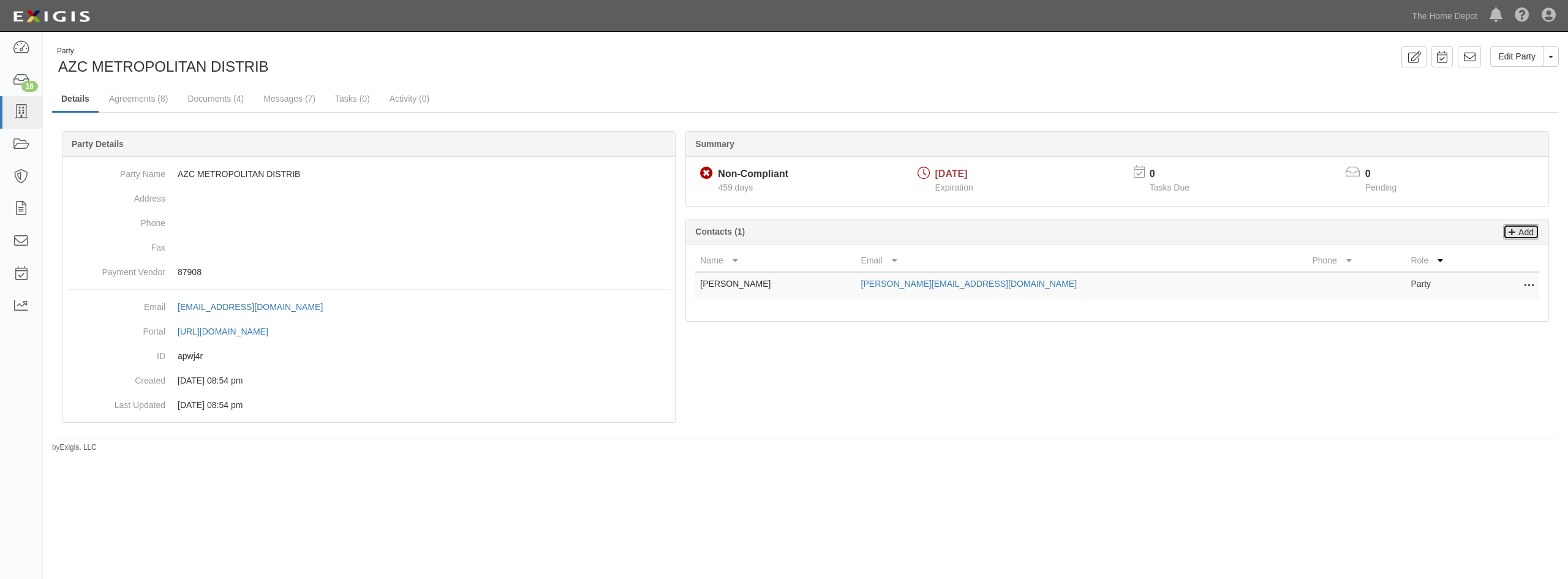
click at [1523, 228] on p "Add" at bounding box center [1525, 232] width 18 height 14
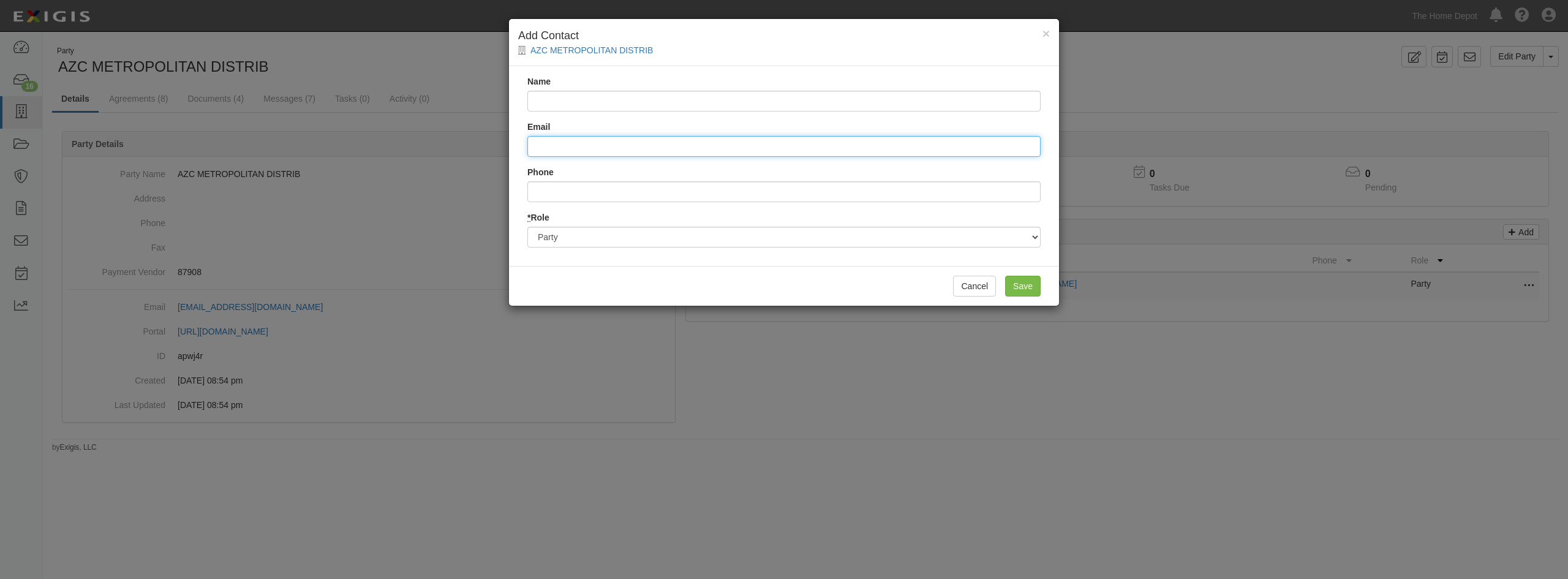
click at [684, 153] on input "Email" at bounding box center [784, 146] width 513 height 21
paste input "segurosjjosemoreo@gmail.com"
type input "segurosjjosemoreo@gmail.com"
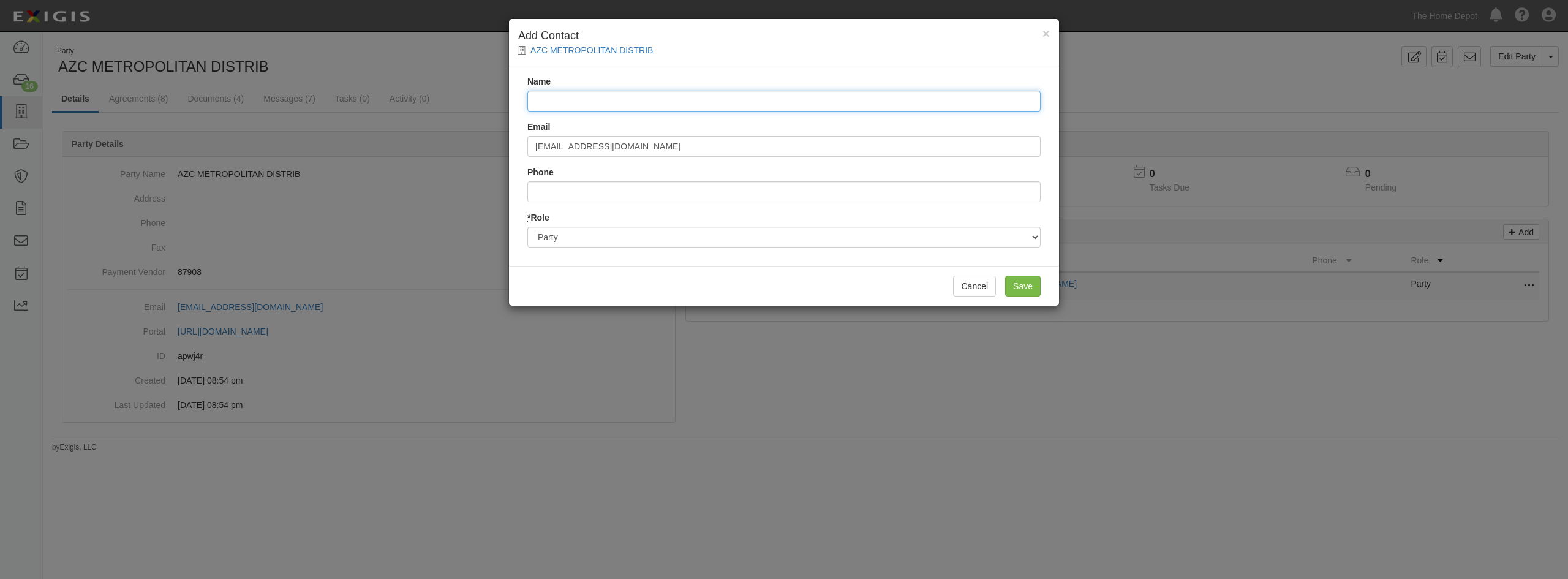
click at [602, 98] on input "Name" at bounding box center [784, 101] width 513 height 21
type input "Jose Roman"
click at [1024, 284] on input "Save" at bounding box center [1022, 285] width 36 height 21
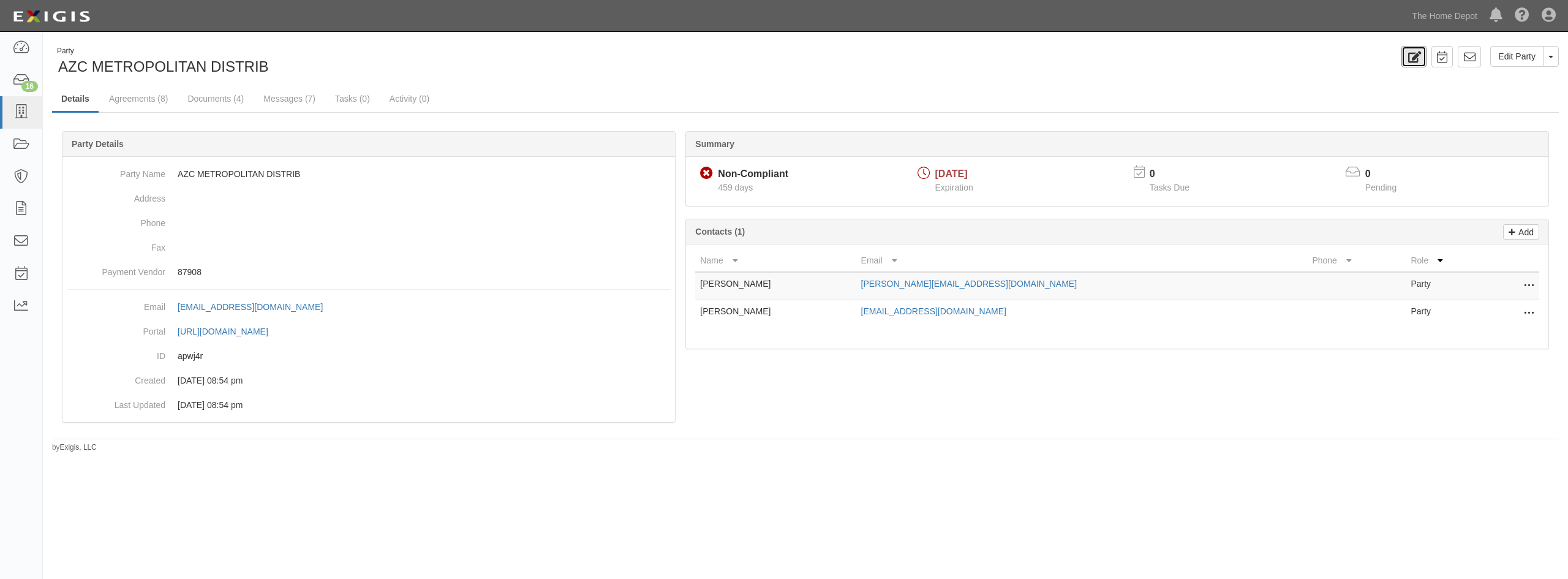
drag, startPoint x: 1419, startPoint y: 57, endPoint x: 1413, endPoint y: 62, distance: 7.8
click at [1418, 57] on icon at bounding box center [1413, 57] width 14 height 12
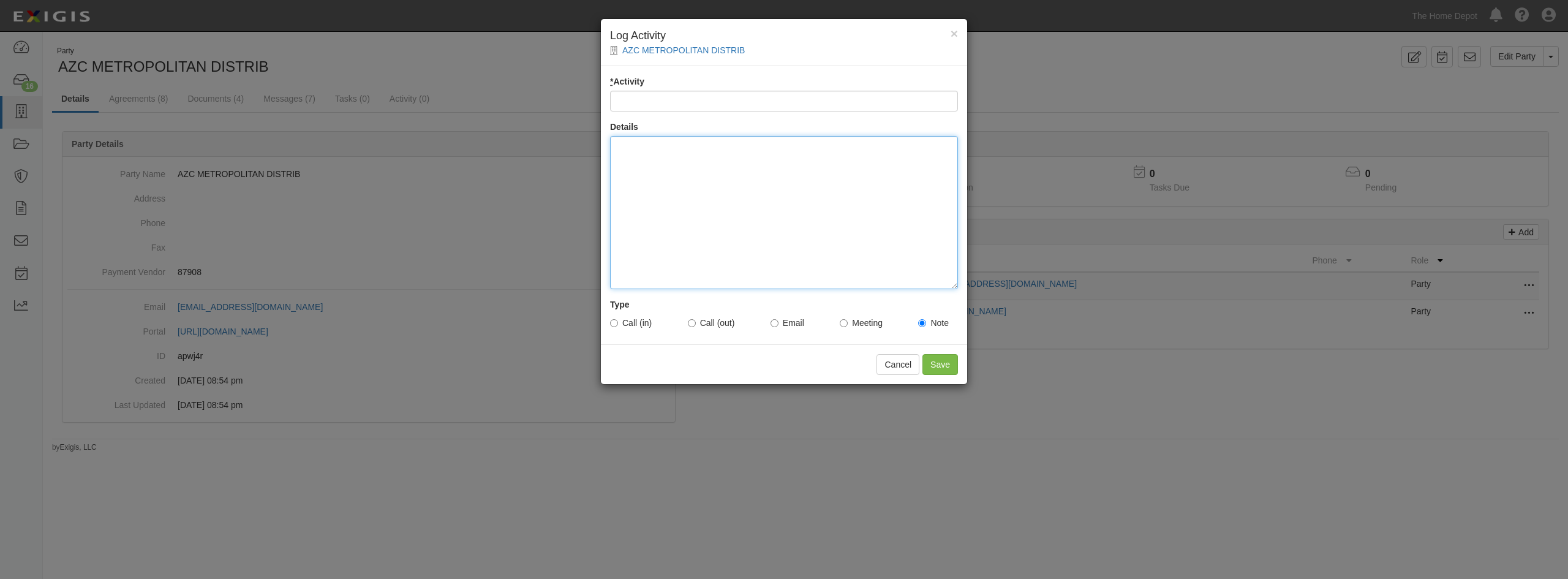
click at [699, 190] on div at bounding box center [784, 213] width 348 height 153
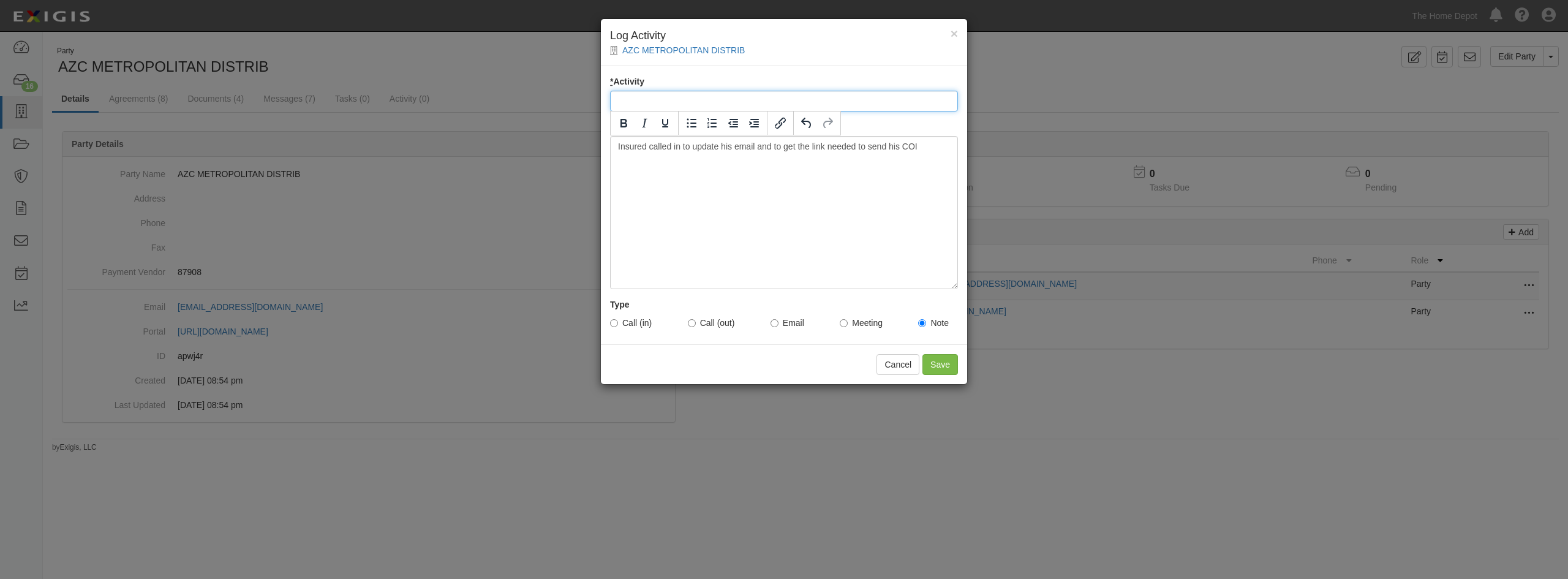
click at [820, 102] on input "* Activity" at bounding box center [784, 101] width 348 height 21
drag, startPoint x: 711, startPoint y: 104, endPoint x: 657, endPoint y: 117, distance: 55.5
click at [657, 117] on div "* Activity Email For Documents Details Insured called in to update his email an…" at bounding box center [784, 205] width 366 height 278
type input "Email For COI Renewal"
click at [614, 325] on input "Call (in)" at bounding box center [614, 323] width 8 height 8
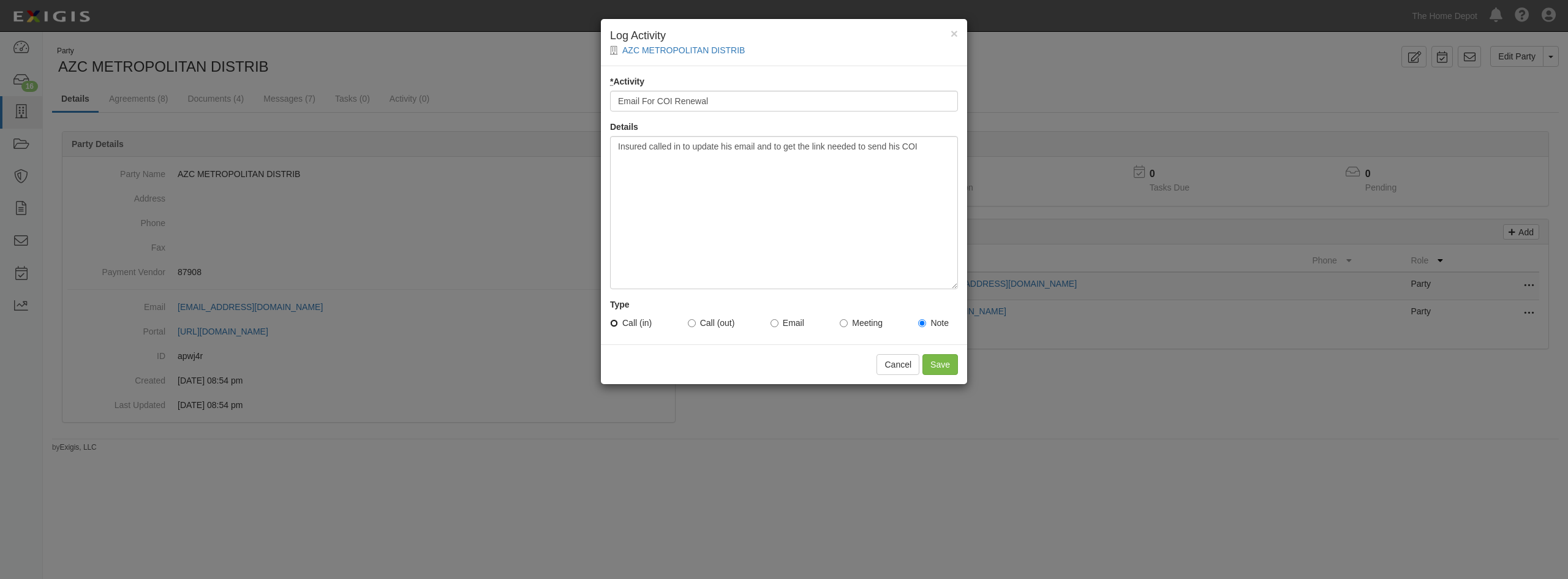
radio input "true"
click at [657, 430] on div "× Log Activity AZC METROPOLITAN DISTRIB * Activity Email For COI Renewal Detail…" at bounding box center [784, 290] width 1568 height 579
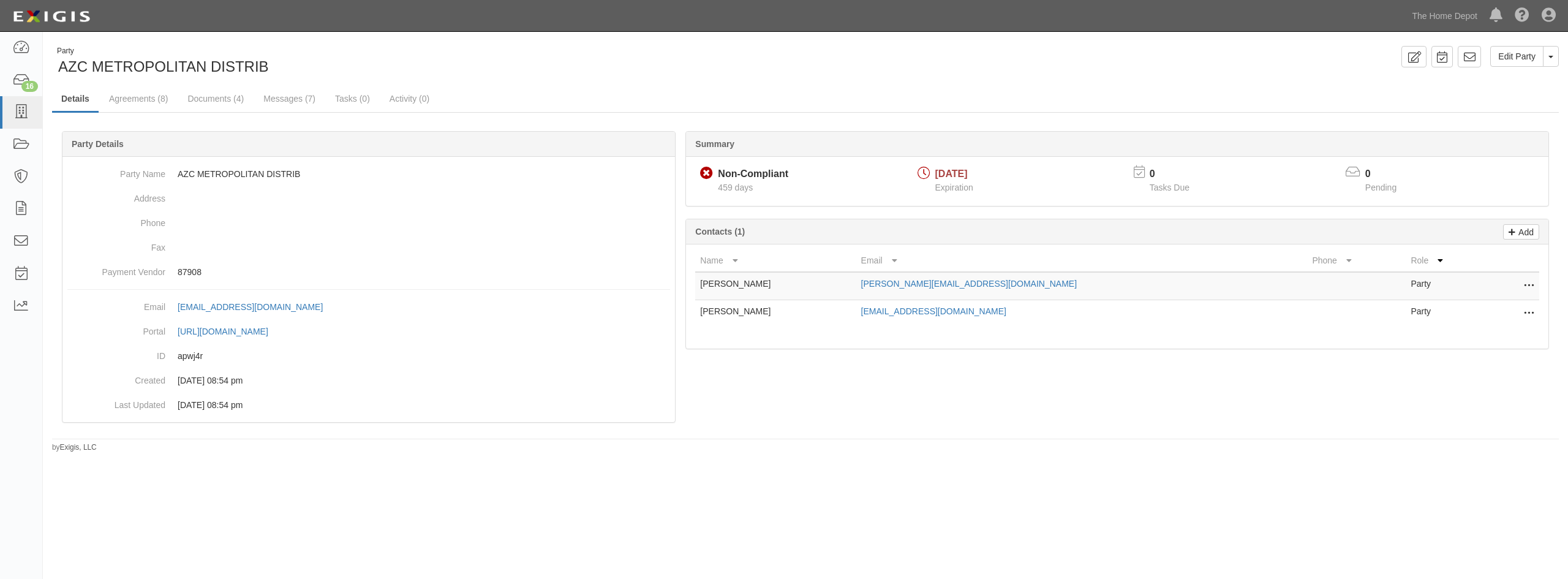
click at [1002, 414] on div at bounding box center [805, 292] width 1507 height 285
click at [1413, 55] on icon at bounding box center [1413, 57] width 14 height 12
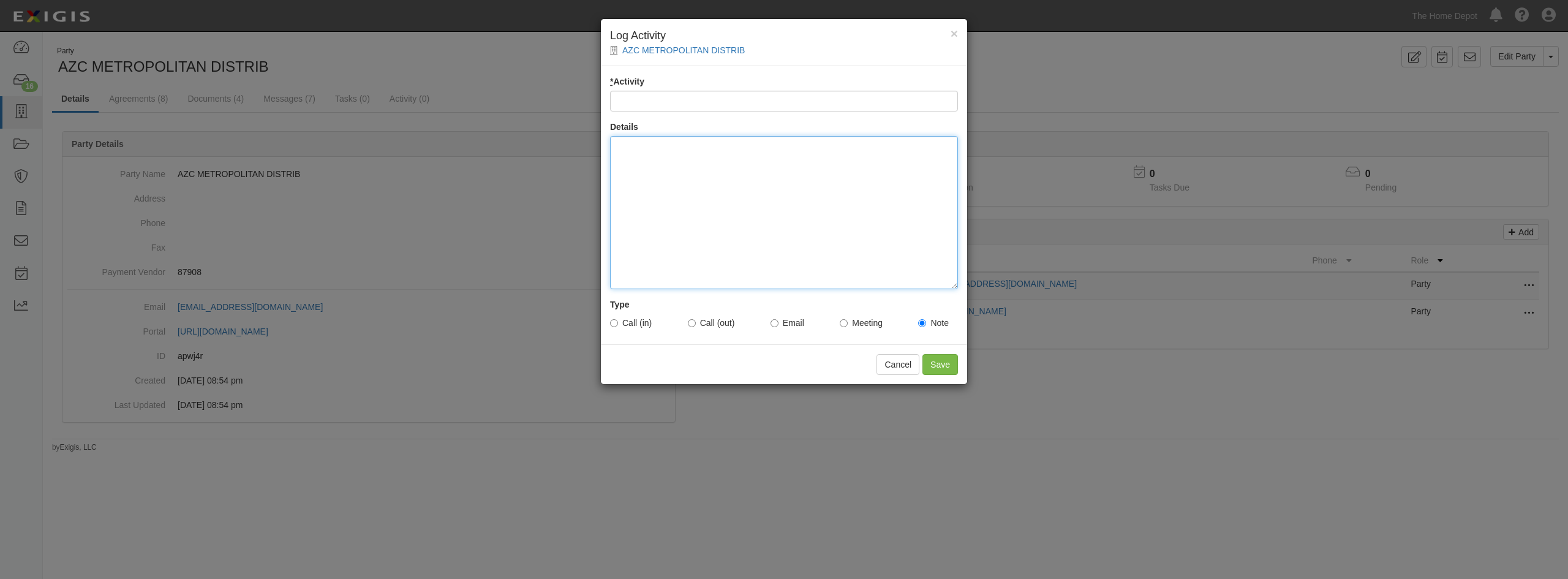
click at [770, 179] on div at bounding box center [784, 213] width 348 height 153
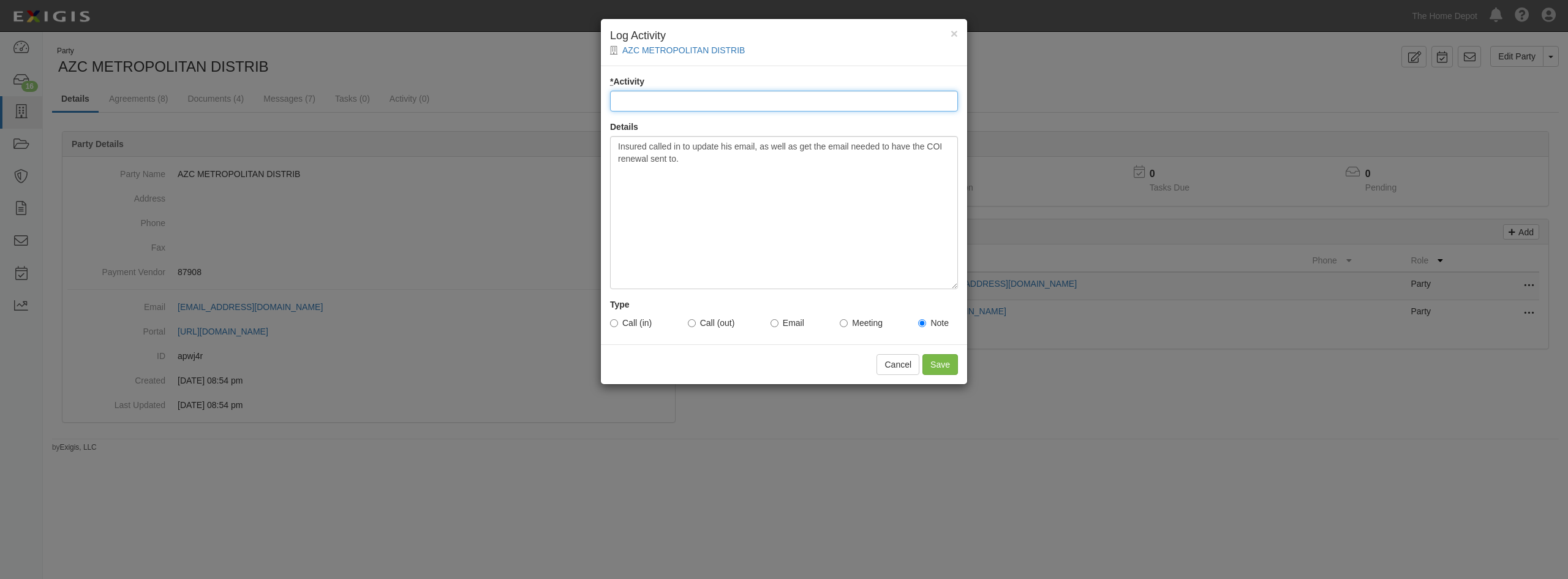
click at [870, 98] on input "* Activity" at bounding box center [784, 101] width 348 height 21
type input "Email For COI Renewal"
click at [615, 323] on input "Call (in)" at bounding box center [614, 323] width 8 height 8
radio input "true"
click at [941, 369] on input "Save" at bounding box center [940, 364] width 36 height 21
